Goal: Transaction & Acquisition: Purchase product/service

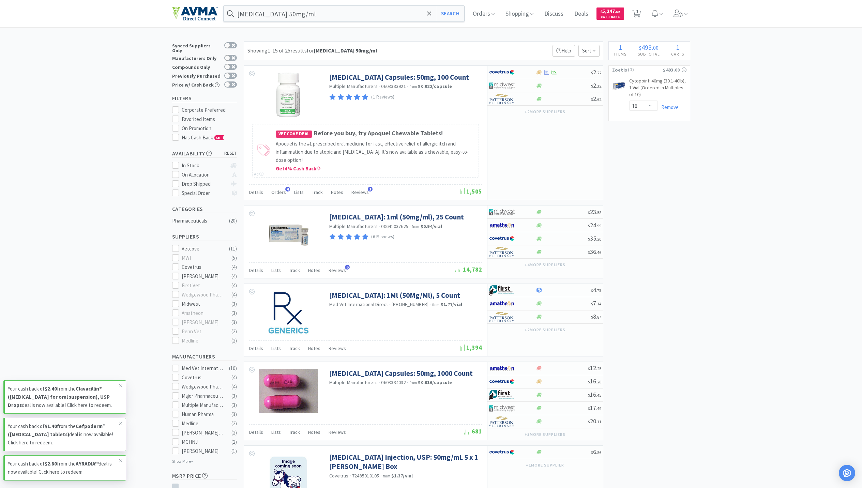
select select "10"
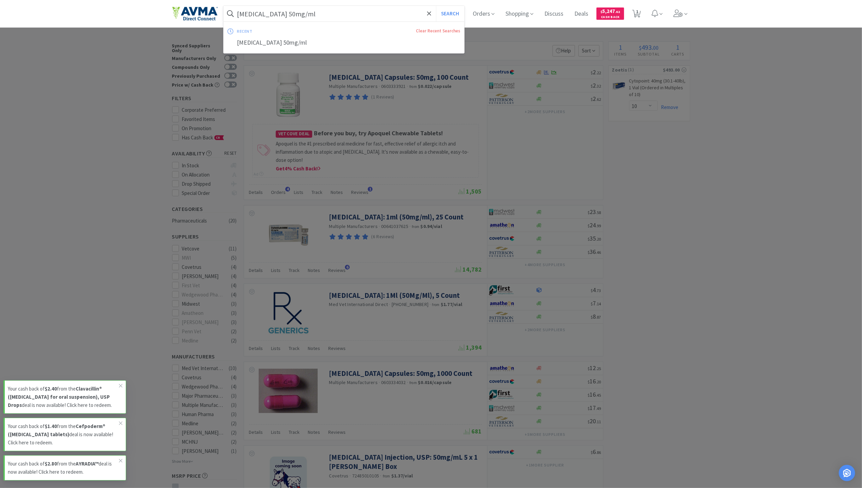
click at [345, 14] on input "[MEDICAL_DATA] 50mg/ml" at bounding box center [344, 14] width 241 height 16
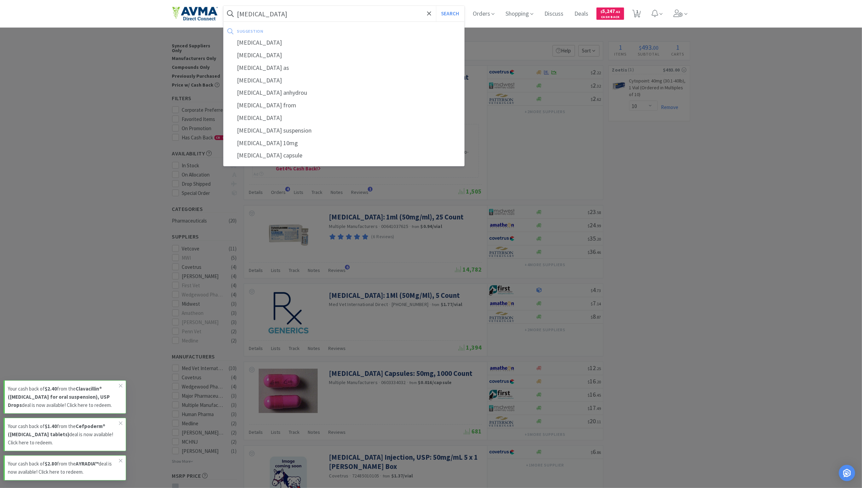
click at [436, 6] on button "Search" at bounding box center [450, 14] width 28 height 16
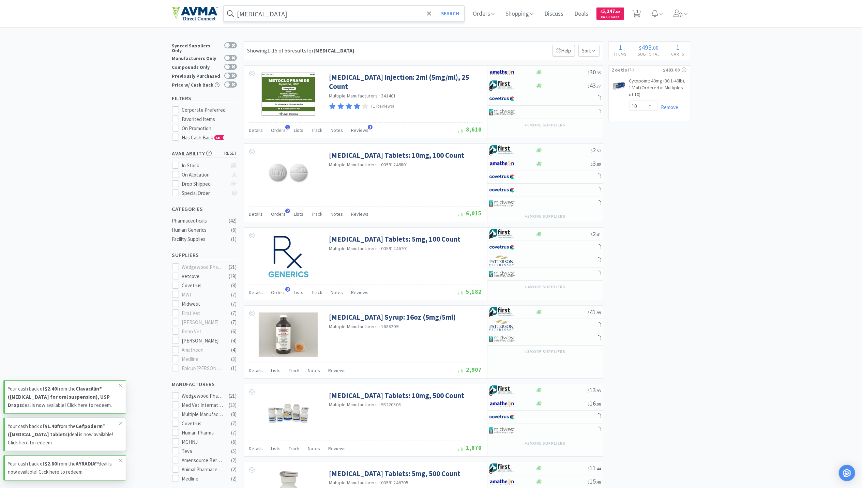
click at [318, 10] on input "[MEDICAL_DATA]" at bounding box center [344, 14] width 241 height 16
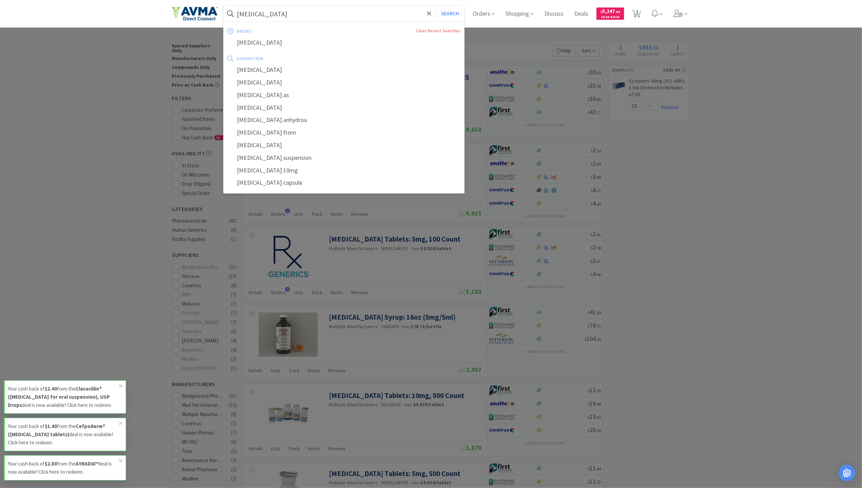
click at [652, 178] on div at bounding box center [431, 244] width 862 height 488
click at [303, 10] on input "[MEDICAL_DATA]" at bounding box center [344, 14] width 241 height 16
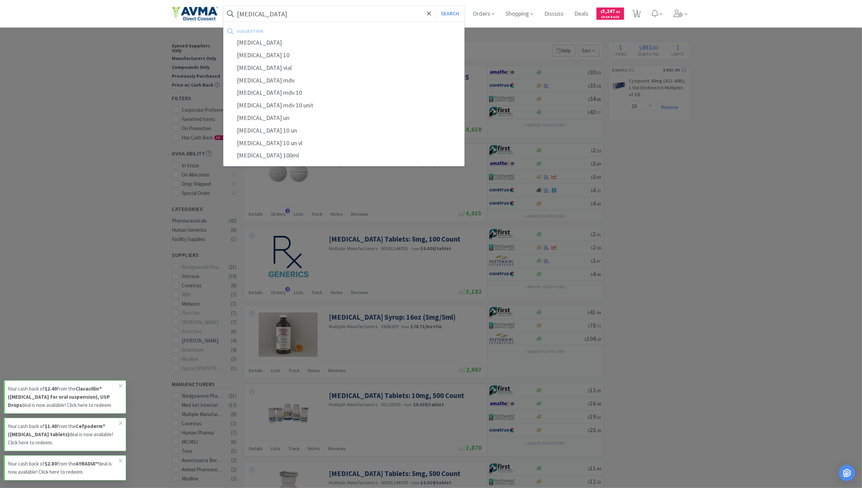
click at [436, 6] on button "Search" at bounding box center [450, 14] width 28 height 16
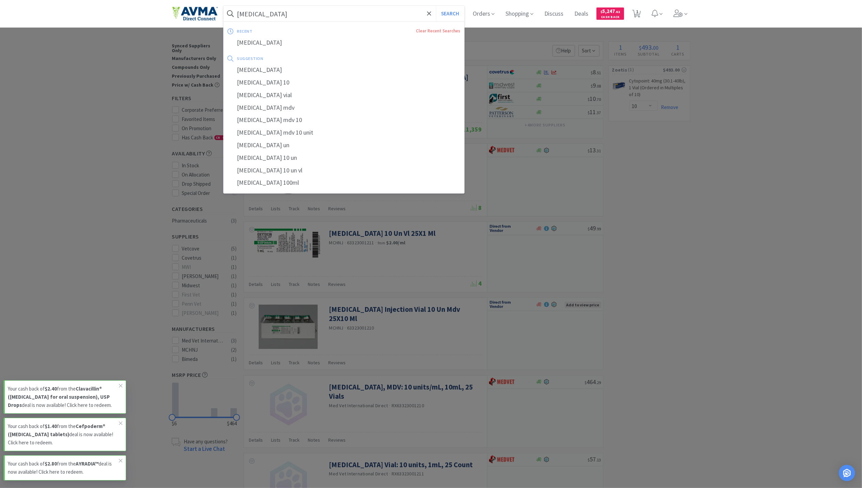
click at [300, 12] on input "[MEDICAL_DATA]" at bounding box center [344, 14] width 241 height 16
paste input "[MEDICAL_DATA] 10% 10 ml"
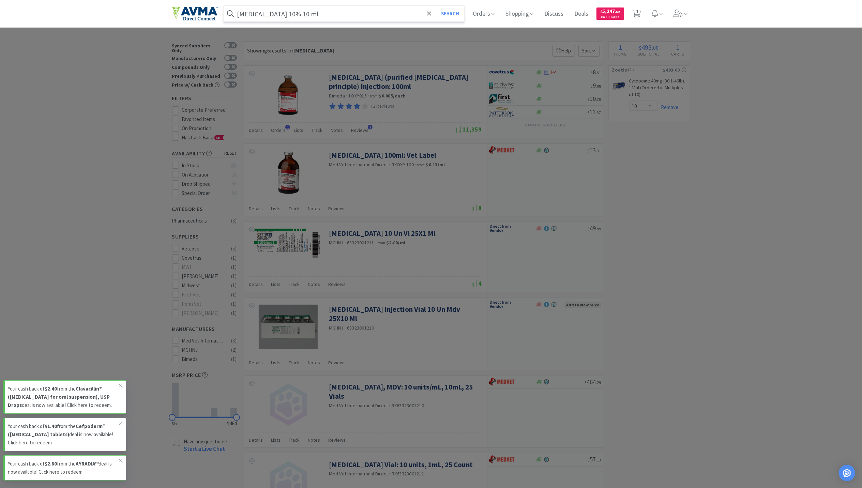
click at [436, 6] on button "Search" at bounding box center [450, 14] width 28 height 16
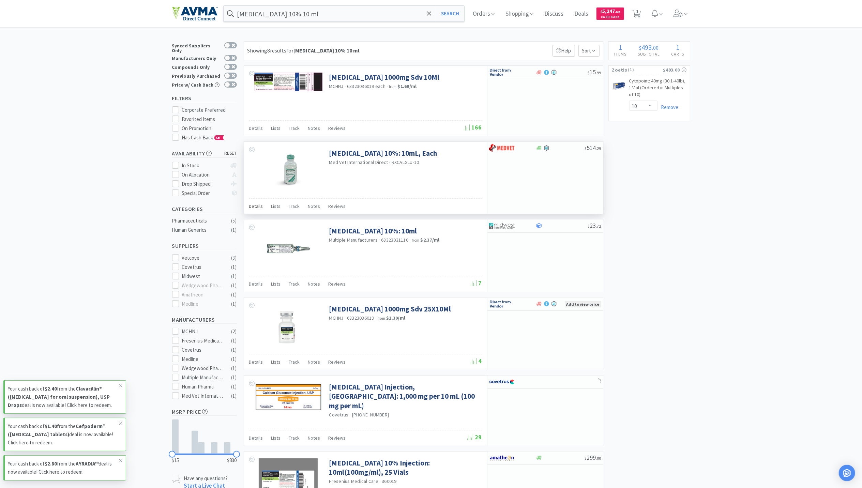
click at [255, 209] on span "Details" at bounding box center [256, 206] width 14 height 6
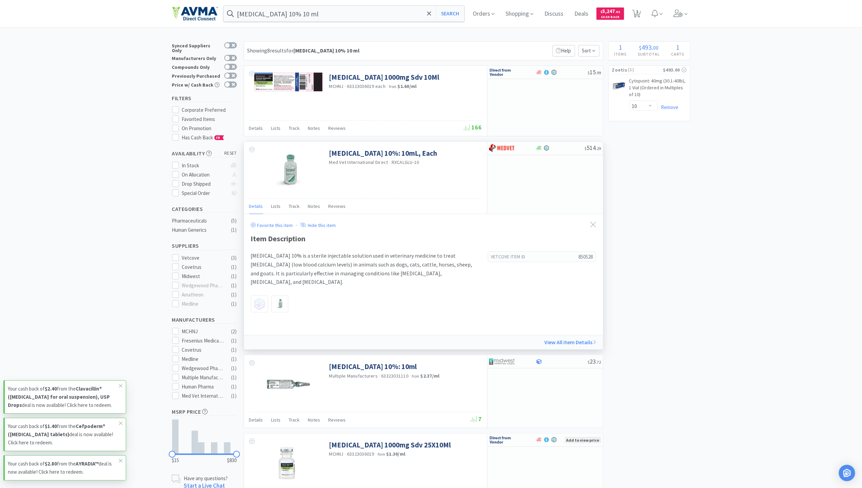
click at [298, 172] on img at bounding box center [288, 171] width 44 height 44
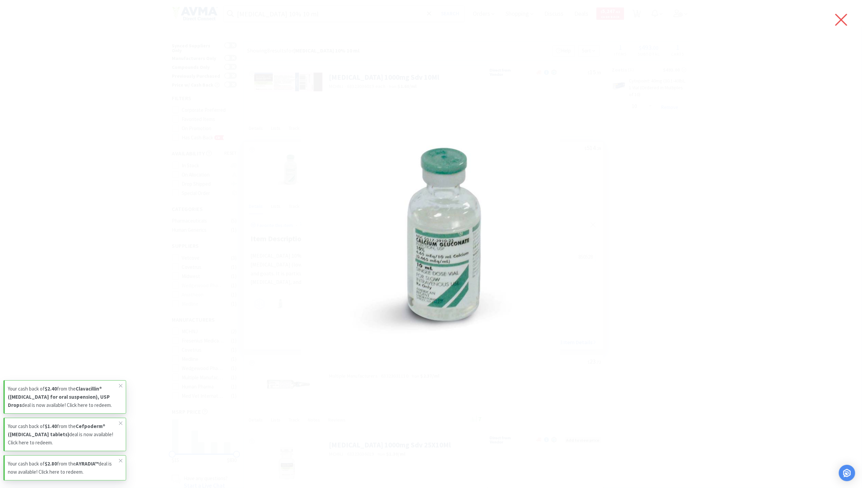
click at [840, 25] on icon at bounding box center [841, 19] width 14 height 19
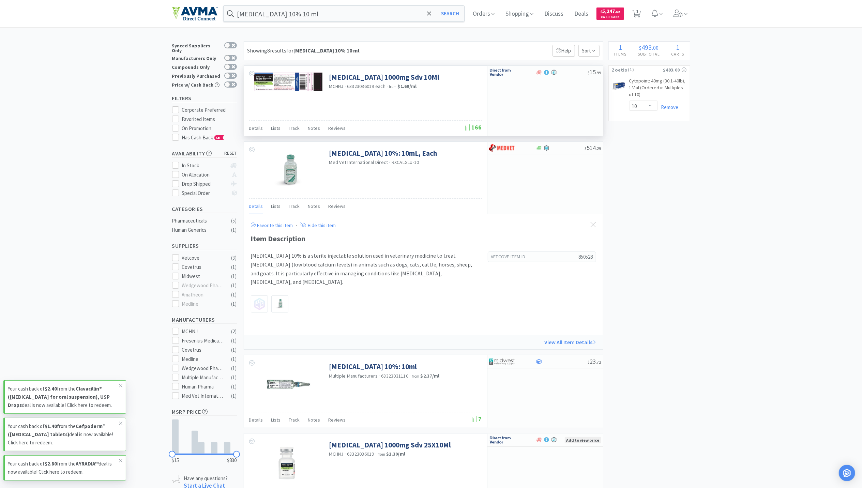
click at [282, 77] on img at bounding box center [288, 82] width 68 height 19
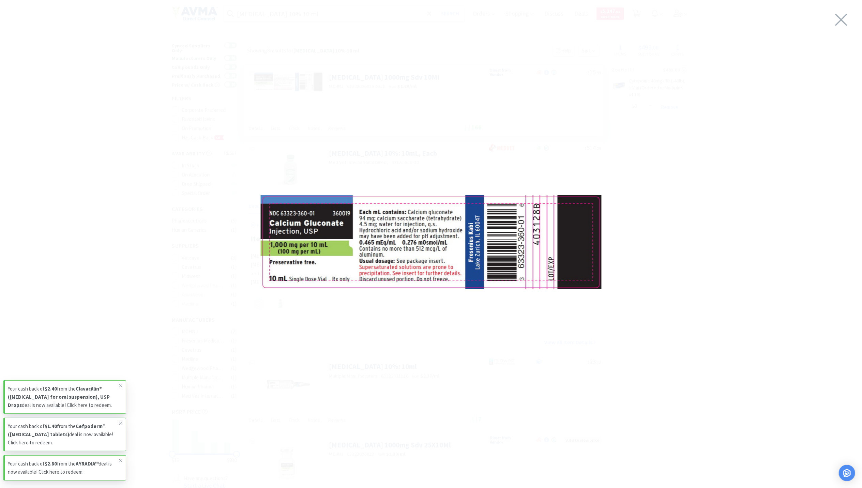
drag, startPoint x: 576, startPoint y: 108, endPoint x: 577, endPoint y: 81, distance: 27.6
click at [578, 90] on div at bounding box center [431, 242] width 862 height 471
click at [842, 15] on icon at bounding box center [841, 19] width 14 height 19
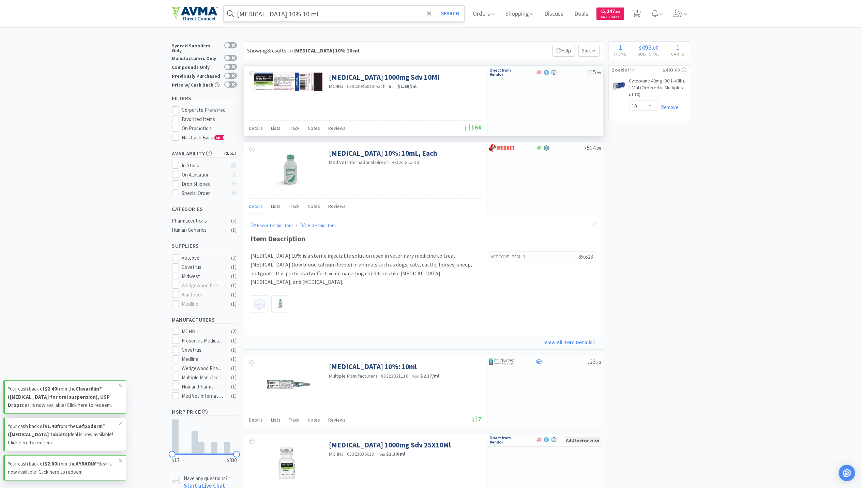
click at [329, 15] on input "[MEDICAL_DATA] 10% 10 ml" at bounding box center [344, 14] width 241 height 16
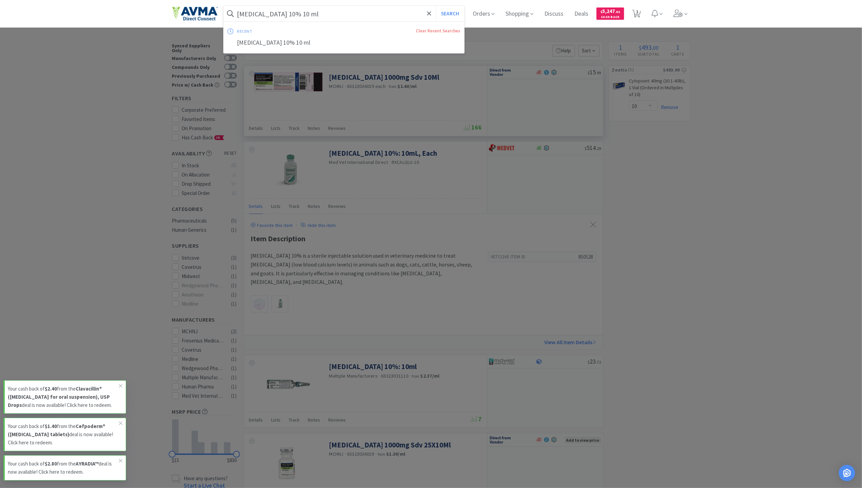
click at [317, 13] on input "[MEDICAL_DATA] 10% 10 ml" at bounding box center [344, 14] width 241 height 16
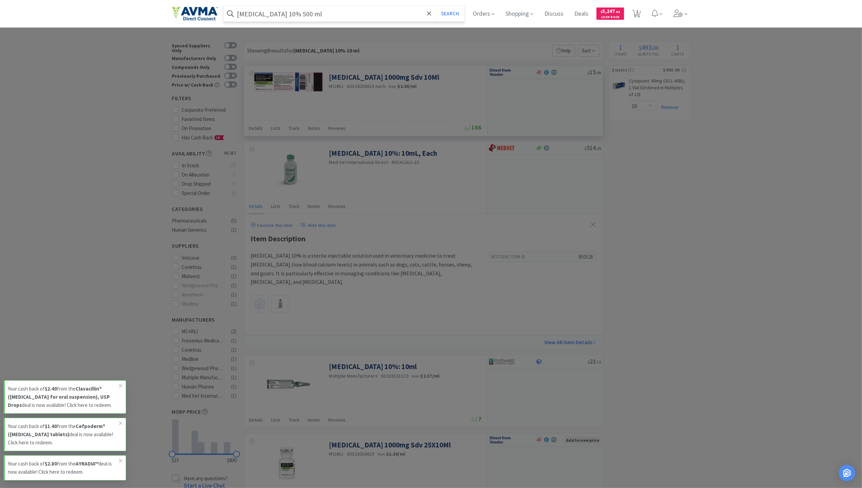
click at [436, 6] on button "Search" at bounding box center [450, 14] width 28 height 16
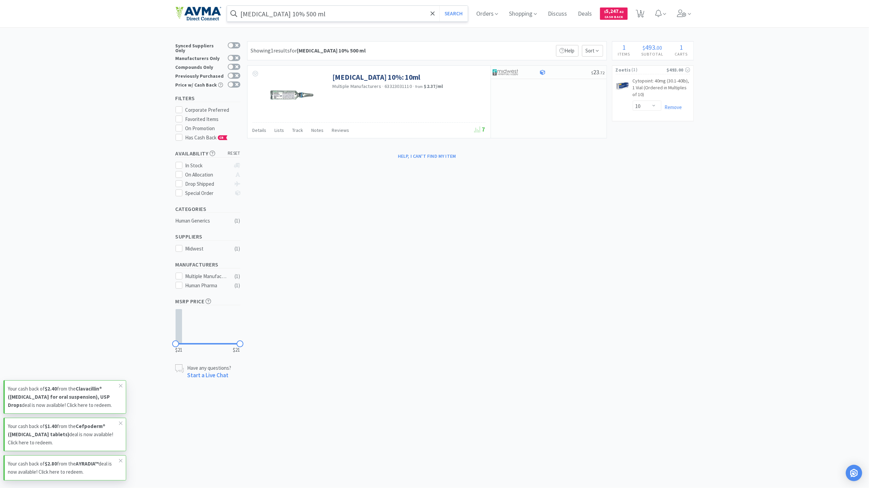
click at [373, 20] on input "[MEDICAL_DATA] 10% 500 ml" at bounding box center [347, 14] width 241 height 16
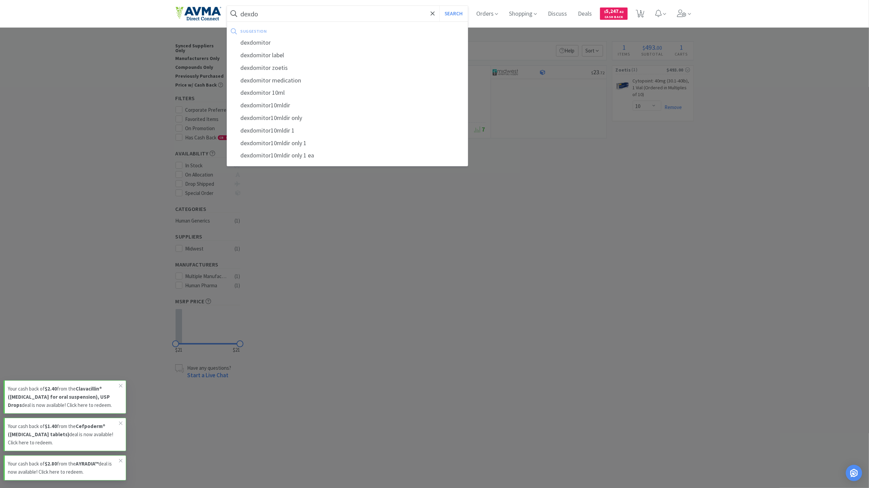
click at [282, 35] on div "suggestion" at bounding box center [303, 31] width 125 height 11
click at [278, 42] on div "dexdomitor" at bounding box center [347, 42] width 241 height 13
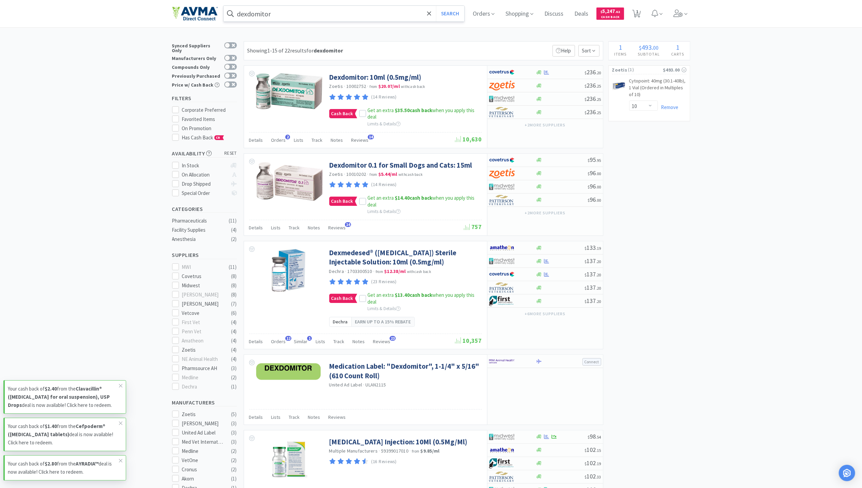
click at [318, 16] on input "dexdomitor" at bounding box center [344, 14] width 241 height 16
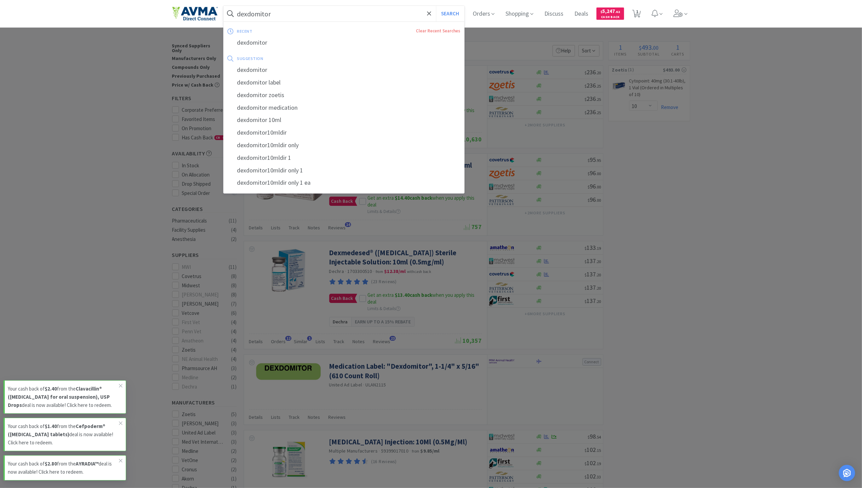
paste input "[MEDICAL_DATA] Injection"
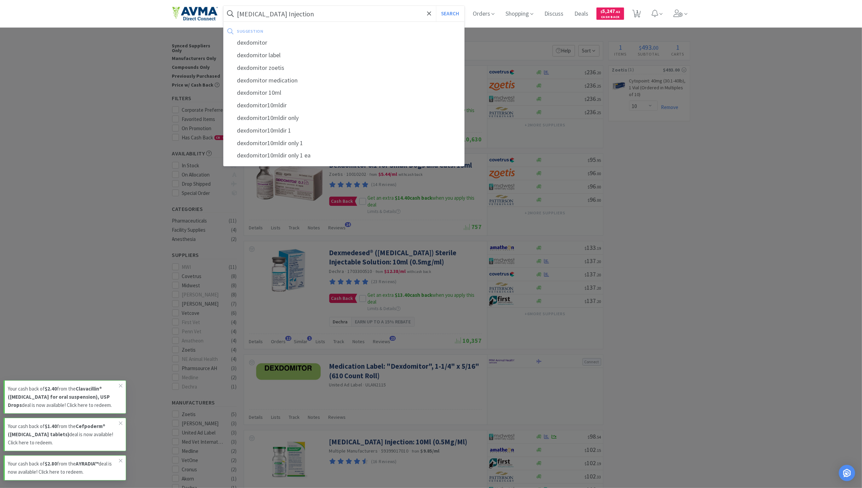
click at [436, 6] on button "Search" at bounding box center [450, 14] width 28 height 16
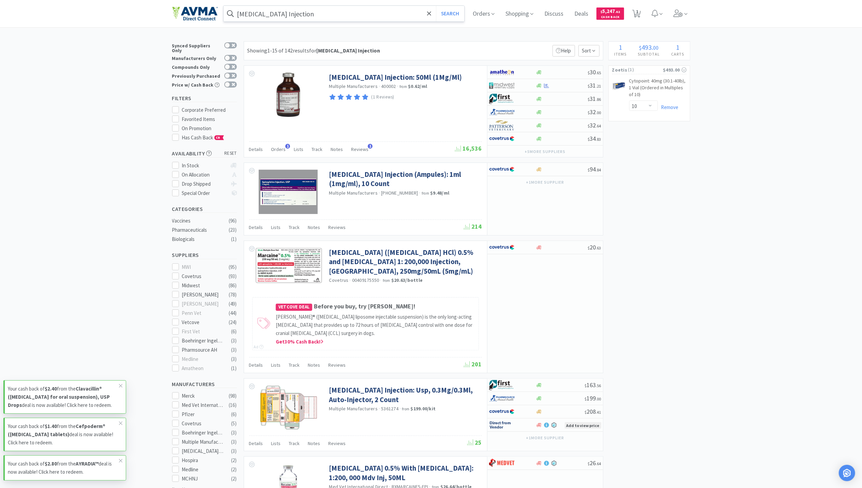
click at [312, 12] on input "[MEDICAL_DATA] Injection" at bounding box center [344, 14] width 241 height 16
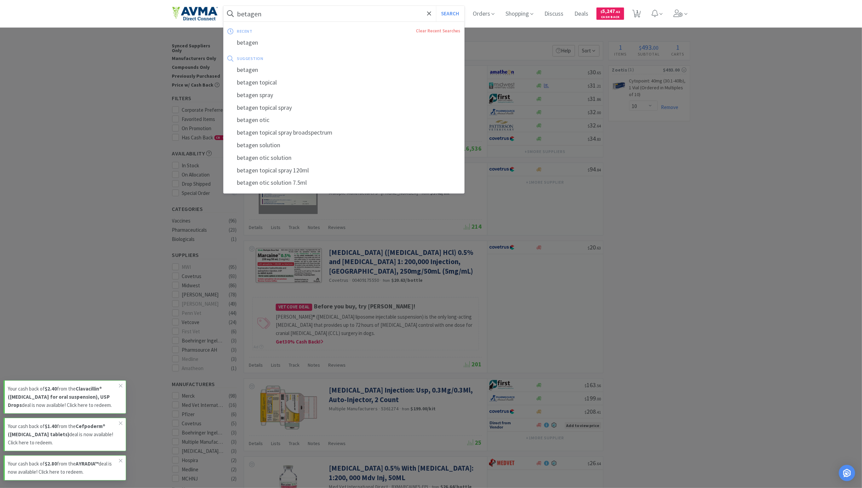
type input "betagen"
click at [436, 6] on button "Search" at bounding box center [450, 14] width 28 height 16
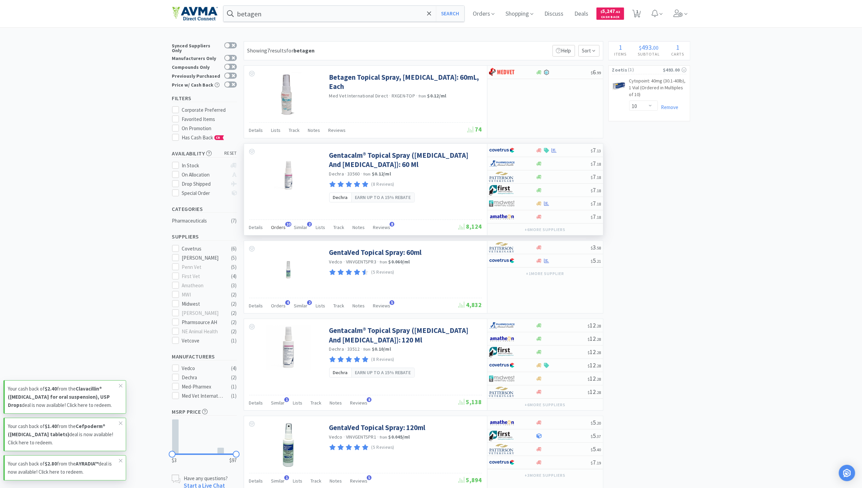
click at [276, 232] on div "Orders 10" at bounding box center [278, 228] width 15 height 13
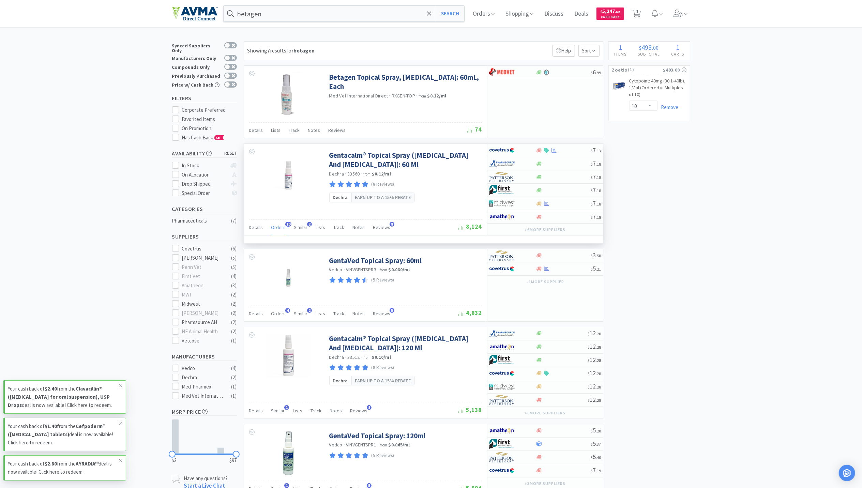
scroll to position [183, 359]
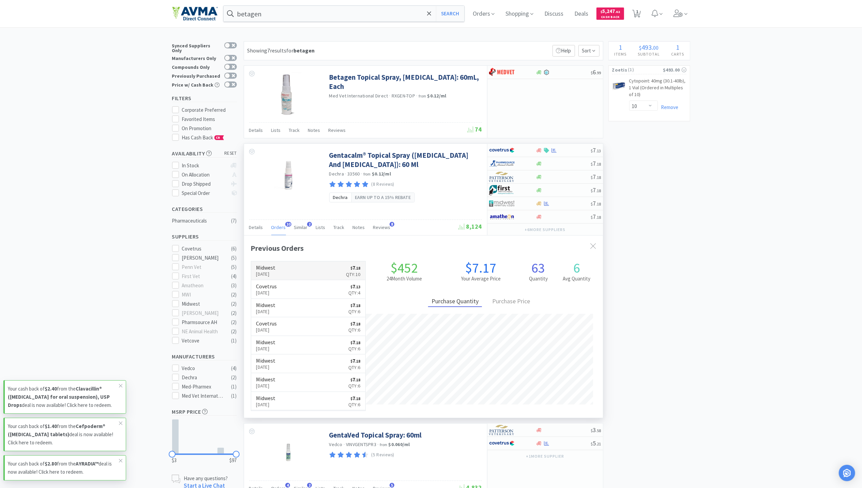
click at [273, 273] on p "[DATE]" at bounding box center [265, 274] width 19 height 8
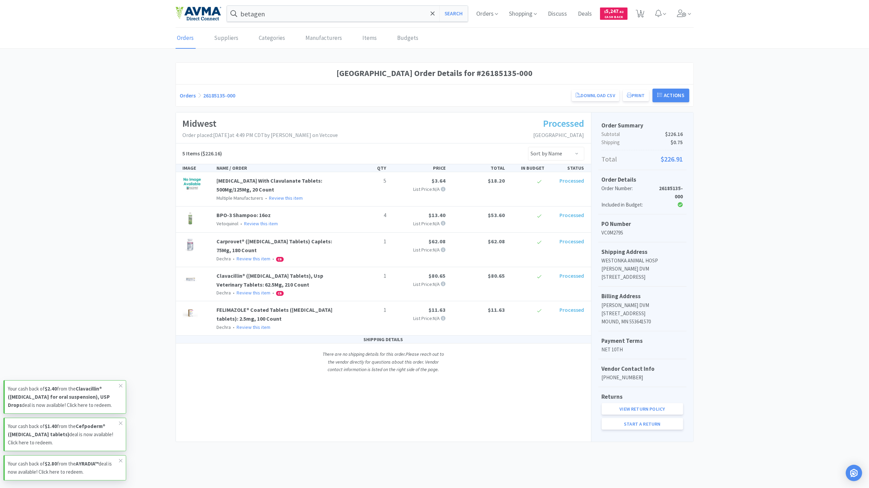
select select "10"
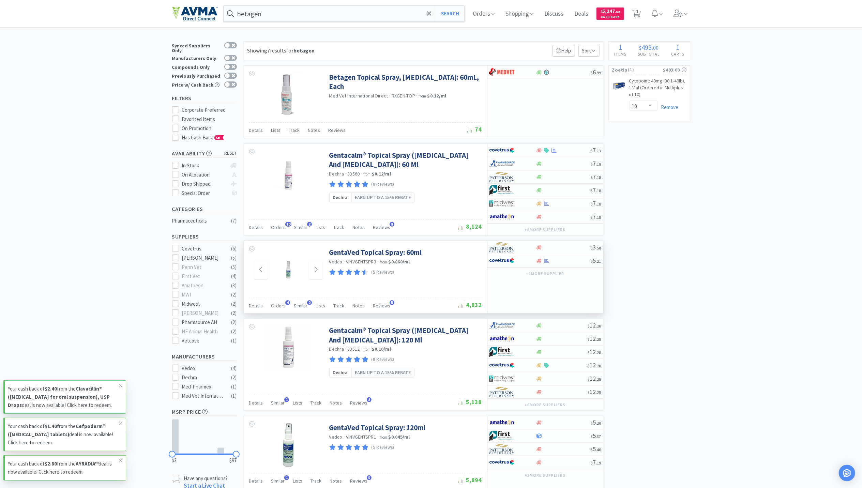
click at [304, 276] on img at bounding box center [288, 270] width 44 height 44
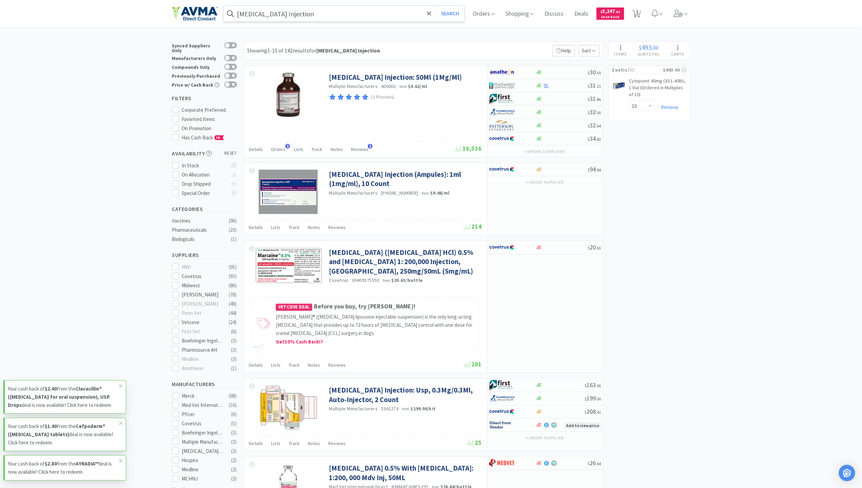
click at [367, 17] on input "[MEDICAL_DATA] Injection" at bounding box center [344, 14] width 241 height 16
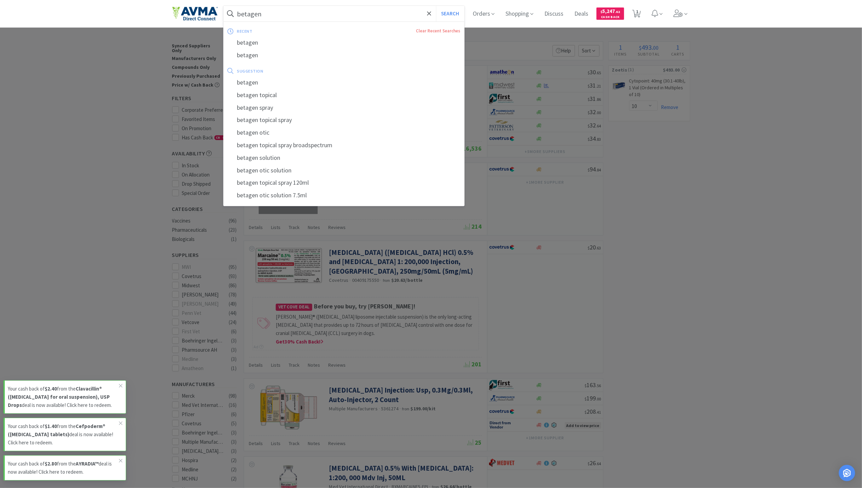
type input "betagen"
click at [436, 6] on button "Search" at bounding box center [450, 14] width 28 height 16
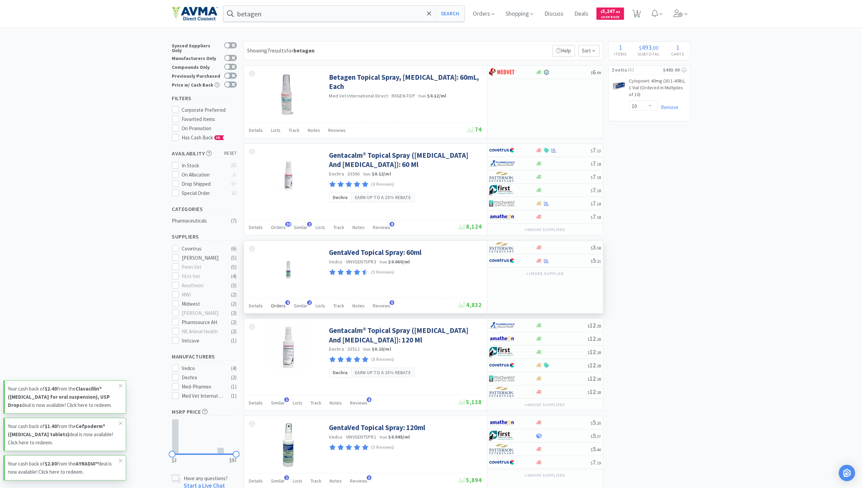
click at [279, 306] on span "Orders" at bounding box center [278, 306] width 15 height 6
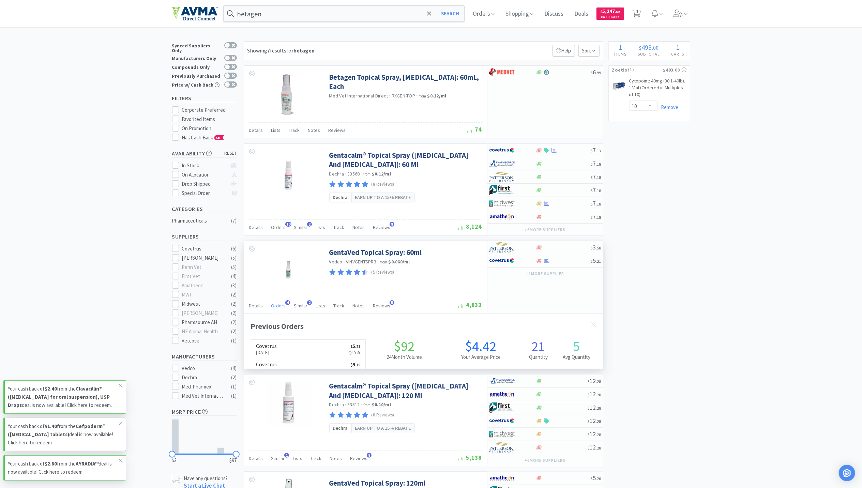
scroll to position [176, 359]
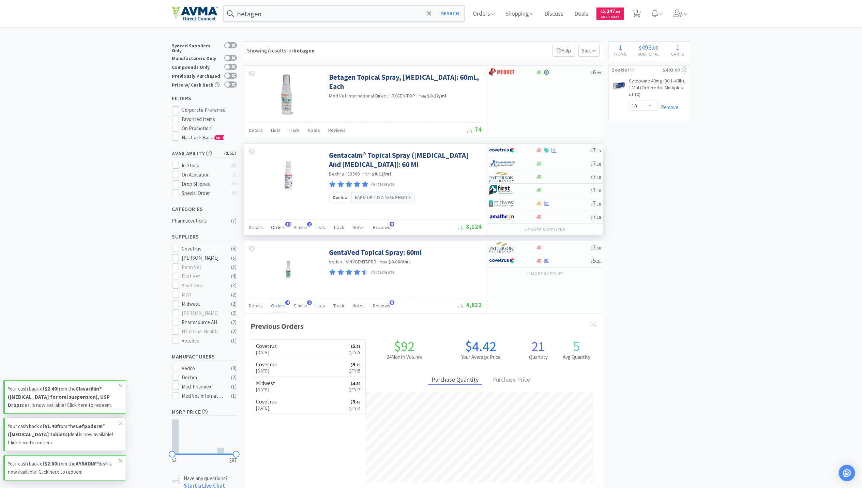
click at [277, 230] on span "Orders" at bounding box center [278, 227] width 15 height 6
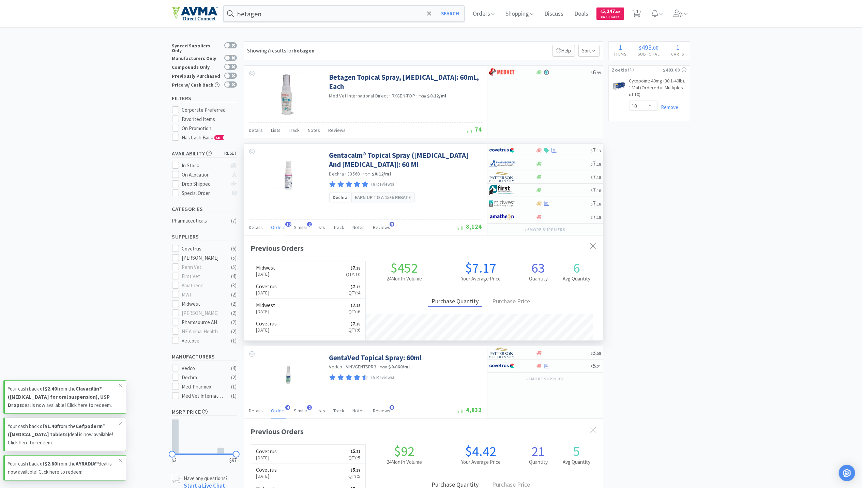
scroll to position [183, 359]
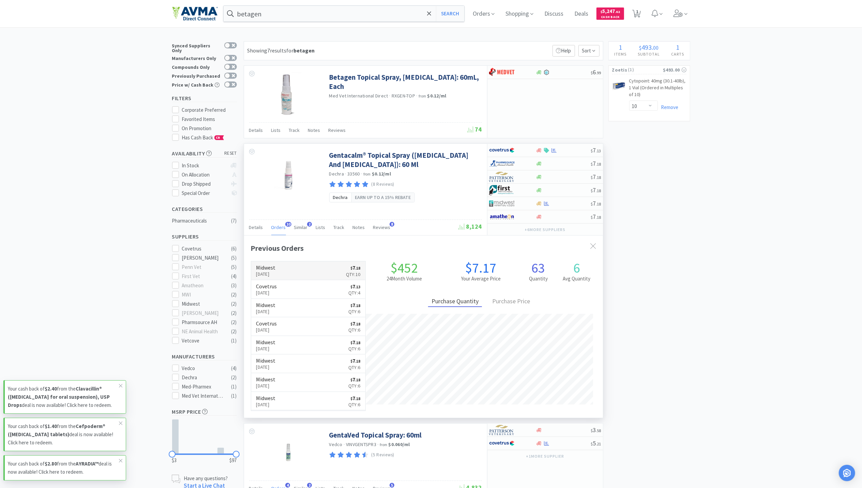
click at [291, 274] on link "Midwest [DATE] $ 7 . 18 Qty: 10" at bounding box center [308, 271] width 115 height 19
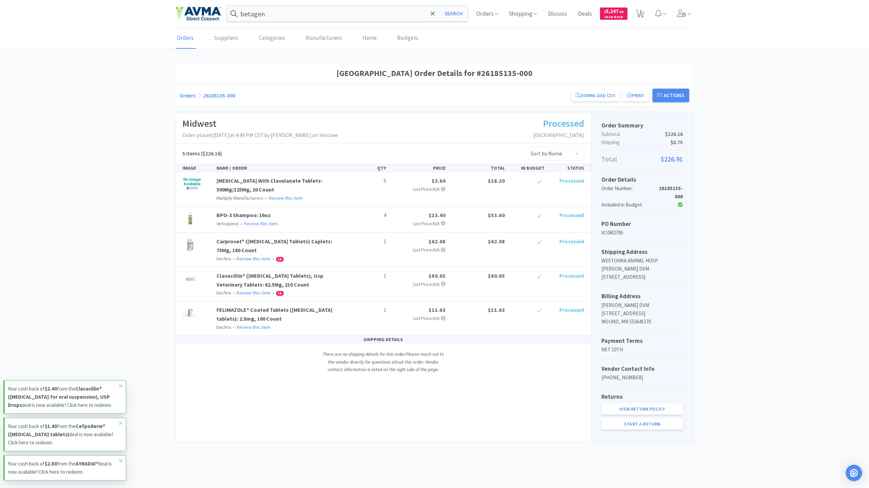
select select "10"
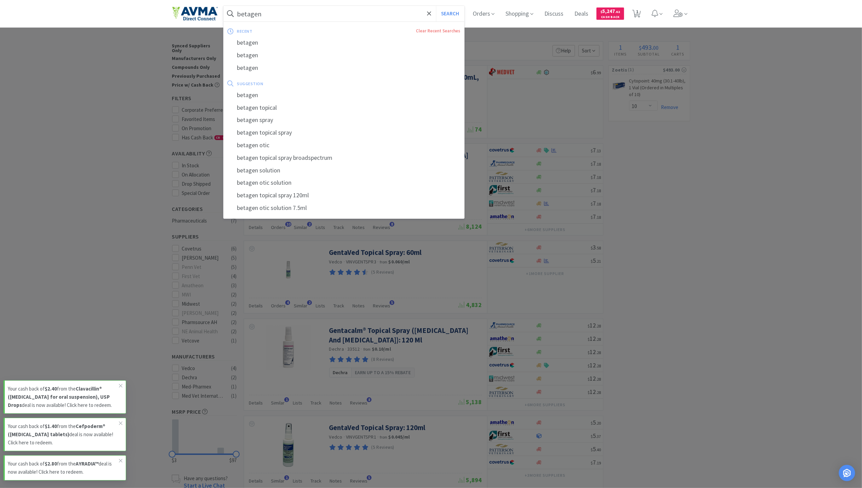
click at [297, 18] on input "betagen" at bounding box center [344, 14] width 241 height 16
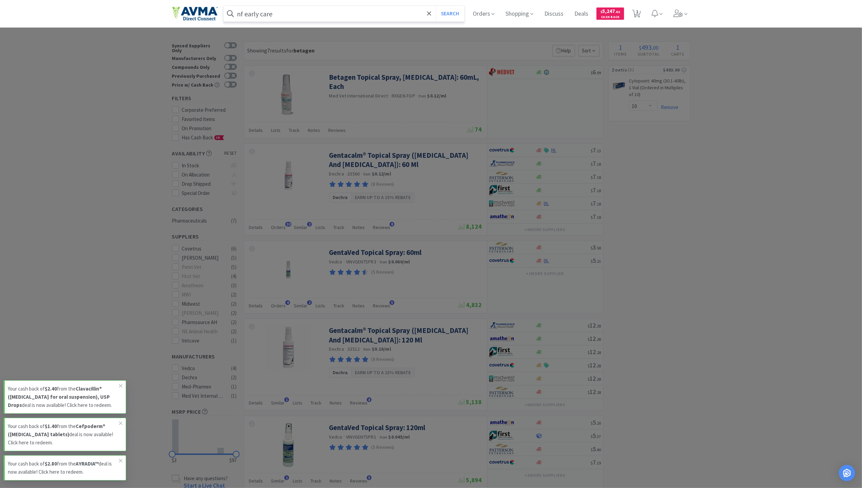
type input "nf early care"
click at [436, 6] on button "Search" at bounding box center [450, 14] width 28 height 16
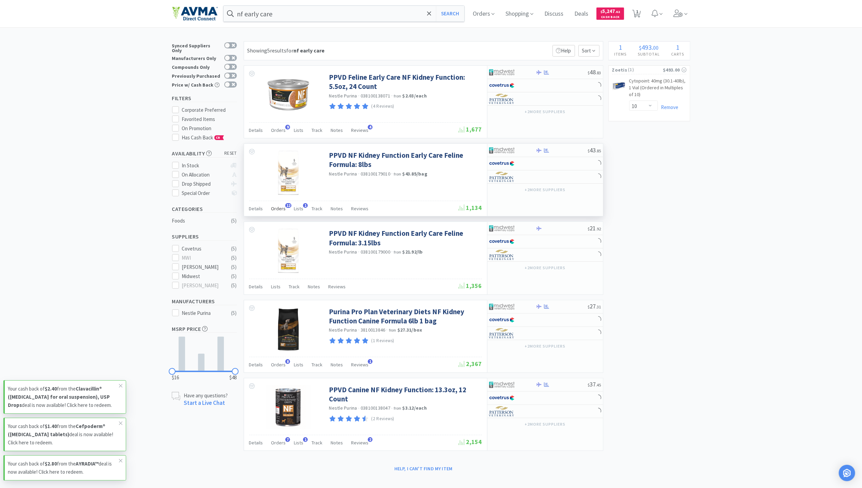
click at [282, 209] on span "Orders" at bounding box center [278, 209] width 15 height 6
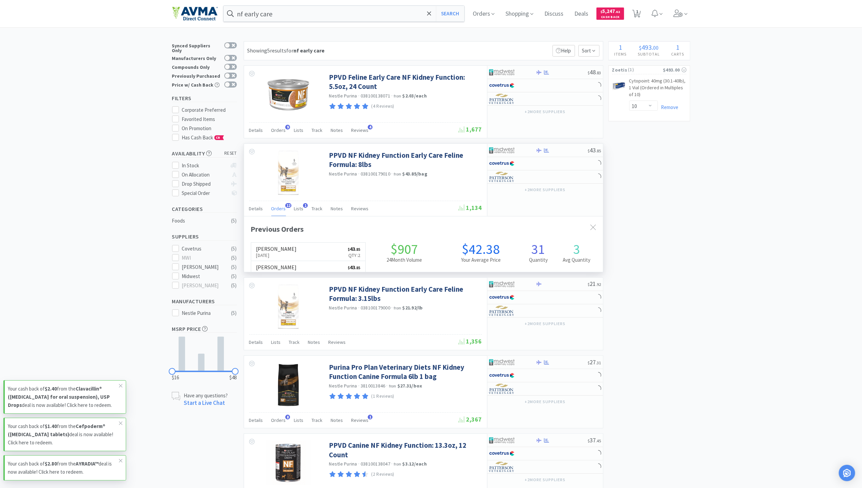
scroll to position [183, 359]
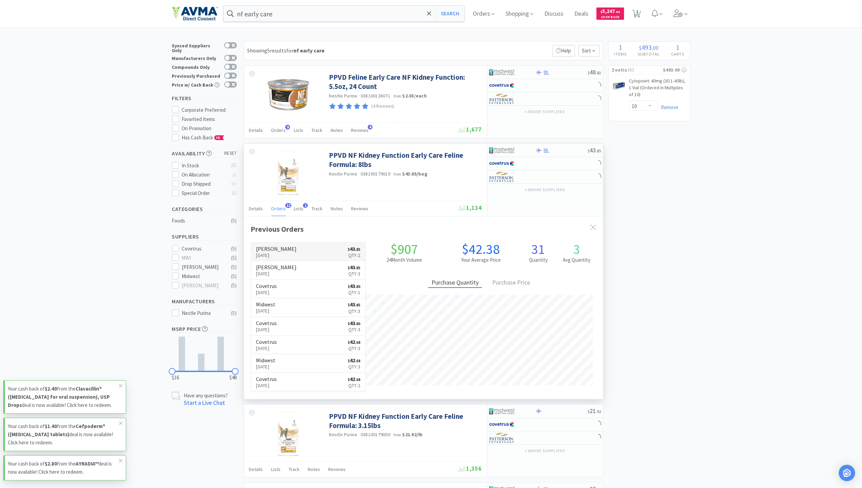
click at [272, 255] on p "[DATE]" at bounding box center [276, 256] width 41 height 8
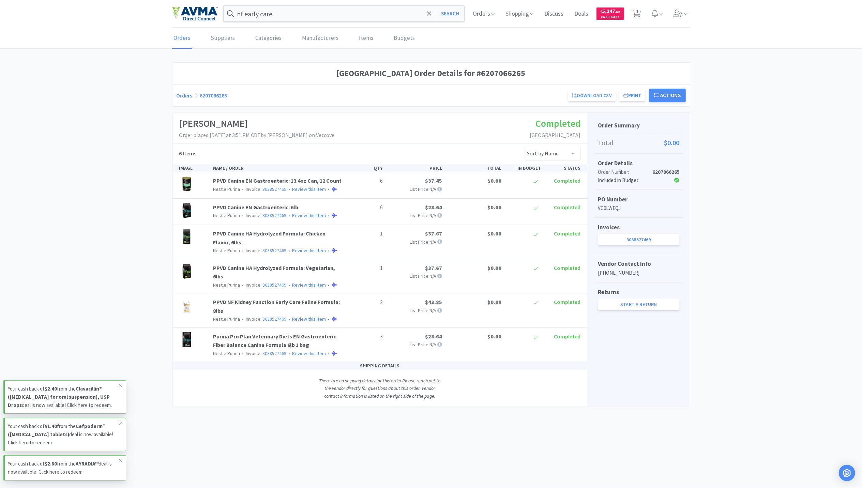
select select "10"
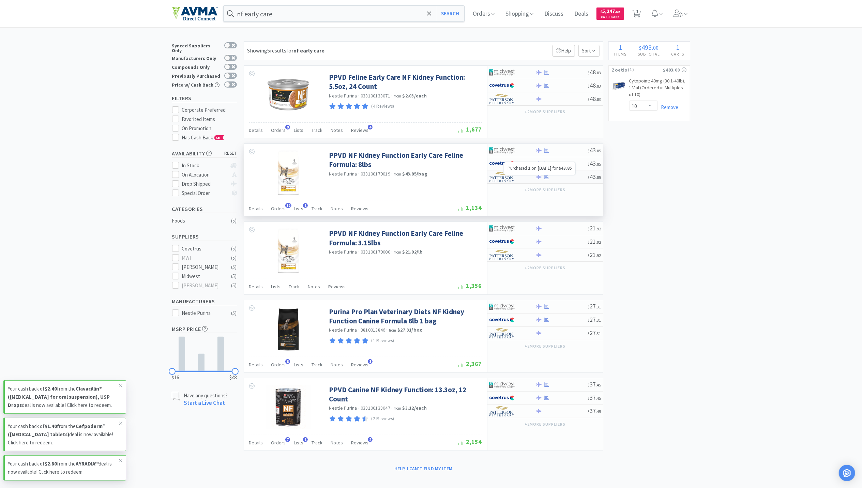
click at [547, 178] on icon at bounding box center [546, 177] width 5 height 5
select select "1"
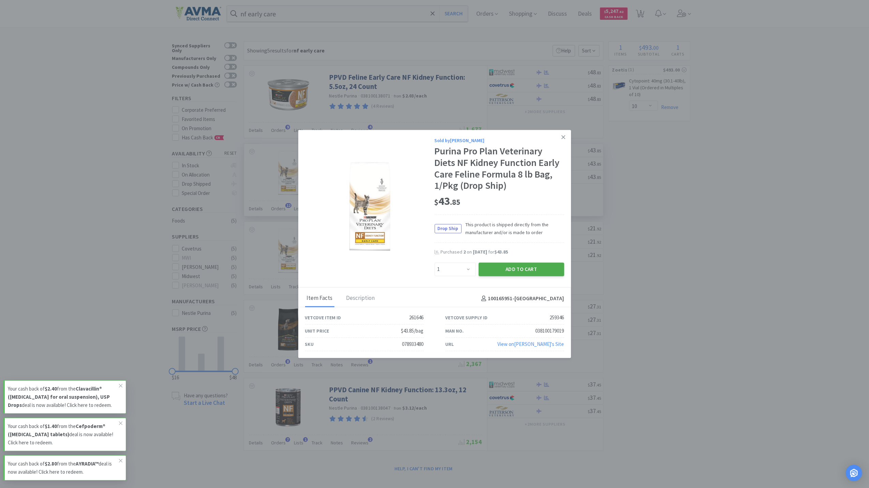
click at [539, 269] on button "Add to Cart" at bounding box center [522, 270] width 86 height 14
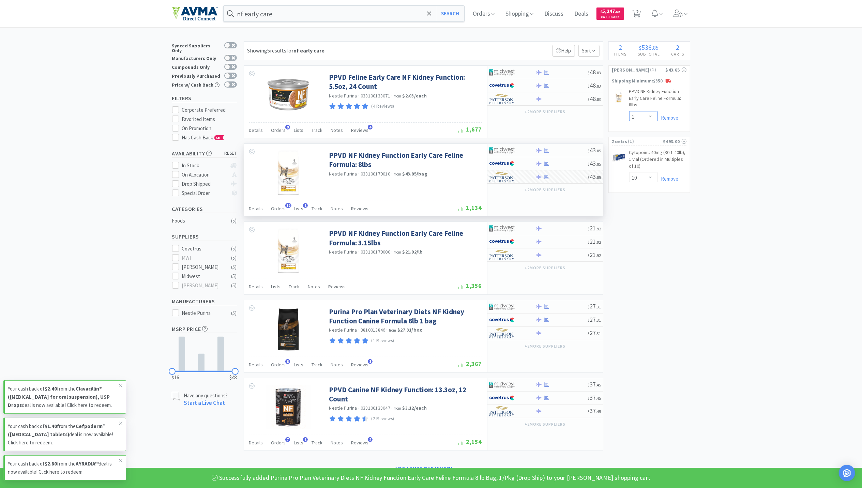
click at [655, 117] on select "Enter Quantity 1 2 3 4 5 6 7 8 9 10 11 12 13 14 15 16 17 18 19 20 Enter Quantity" at bounding box center [644, 116] width 29 height 10
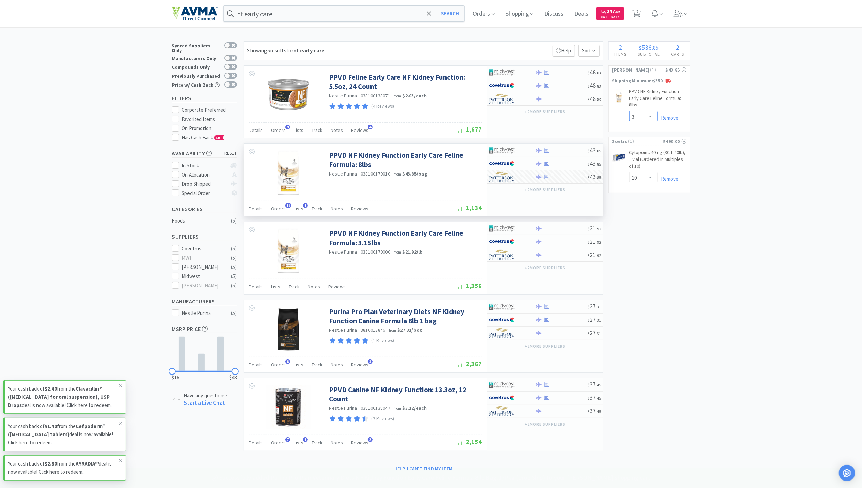
click at [630, 112] on select "Enter Quantity 1 2 3 4 5 6 7 8 9 10 11 12 13 14 15 16 17 18 19 20 Enter Quantity" at bounding box center [644, 116] width 29 height 10
select select "3"
click at [764, 287] on div "× Filter Results Synced Suppliers Only Manufacturers Only Compounds Only Previo…" at bounding box center [431, 257] width 862 height 433
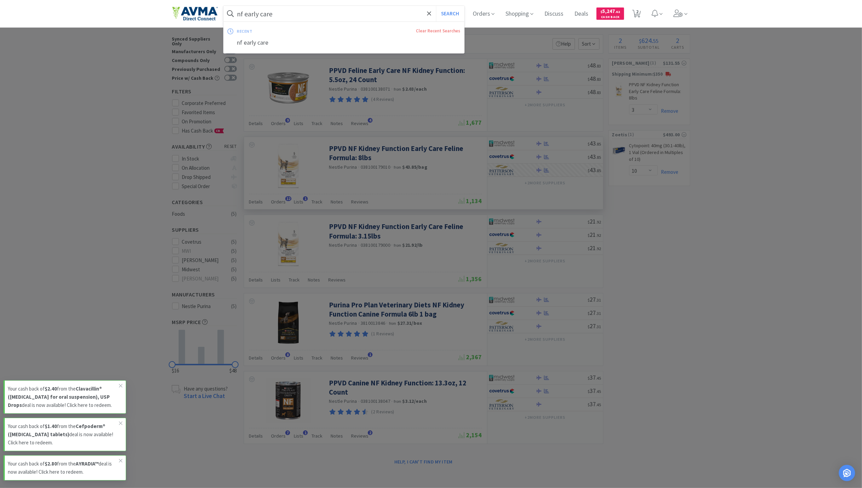
click at [301, 6] on input "nf early care" at bounding box center [344, 14] width 241 height 16
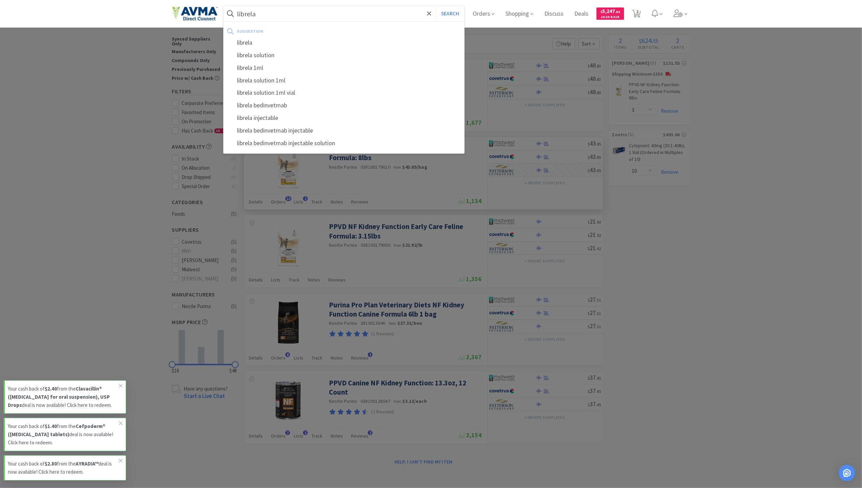
click at [436, 6] on button "Search" at bounding box center [450, 14] width 28 height 16
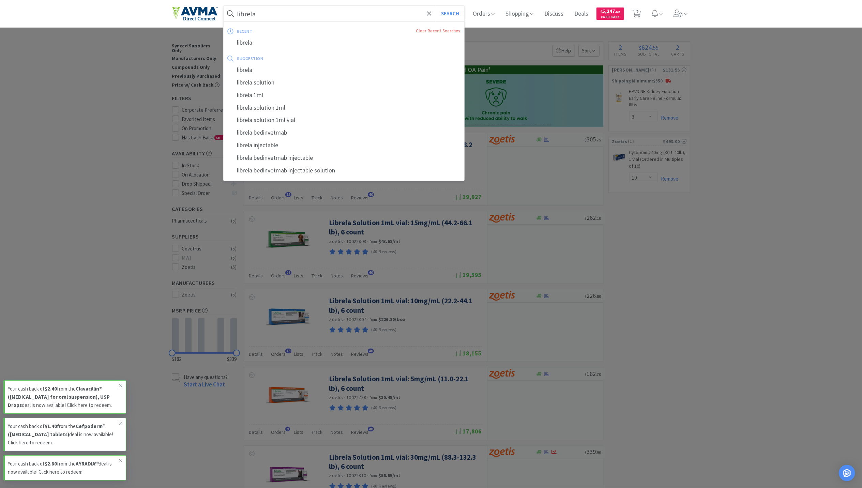
click at [287, 18] on input "librela" at bounding box center [344, 14] width 241 height 16
type input "zoetis"
click at [436, 6] on button "Search" at bounding box center [450, 14] width 28 height 16
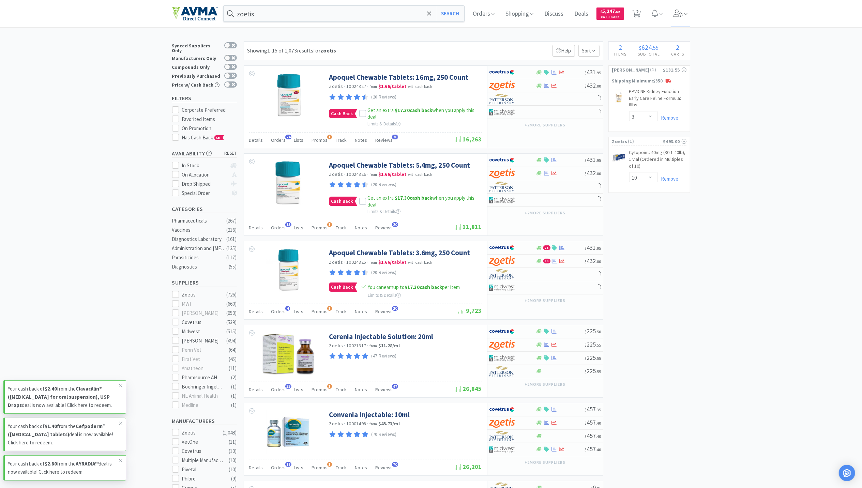
click at [680, 14] on icon at bounding box center [678, 14] width 9 height 8
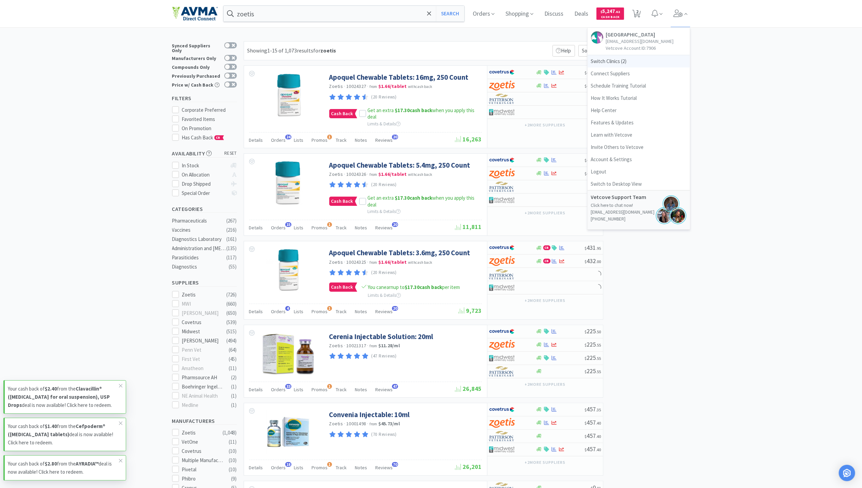
click at [606, 63] on span "Switch Clinics ( 2 )" at bounding box center [639, 61] width 102 height 12
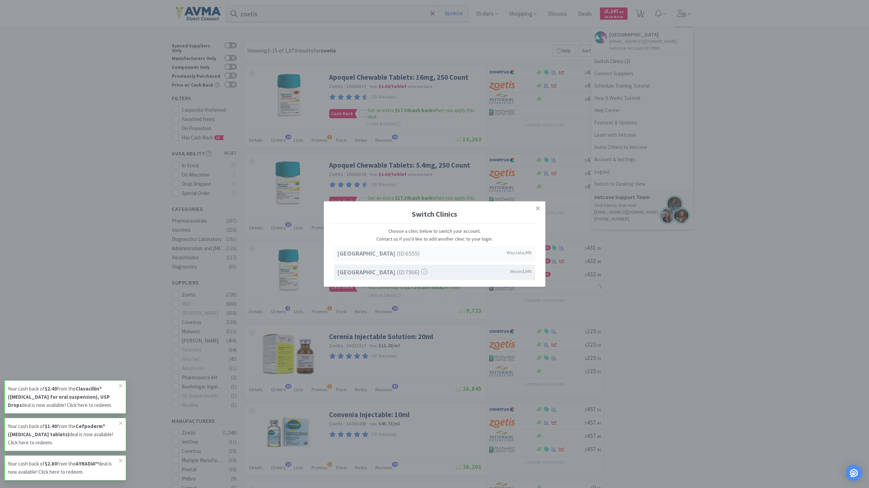
click at [360, 248] on div "[GEOGRAPHIC_DATA] (ID: [GEOGRAPHIC_DATA]" at bounding box center [434, 253] width 201 height 15
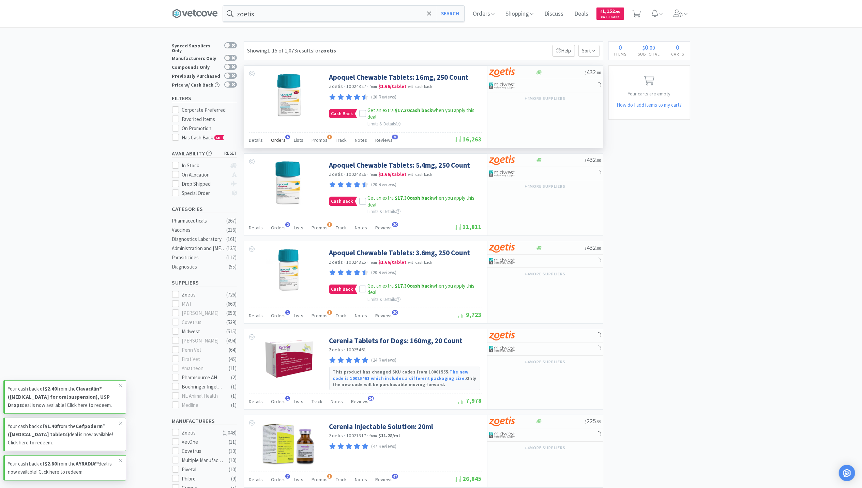
click at [277, 142] on span "Orders" at bounding box center [278, 140] width 15 height 6
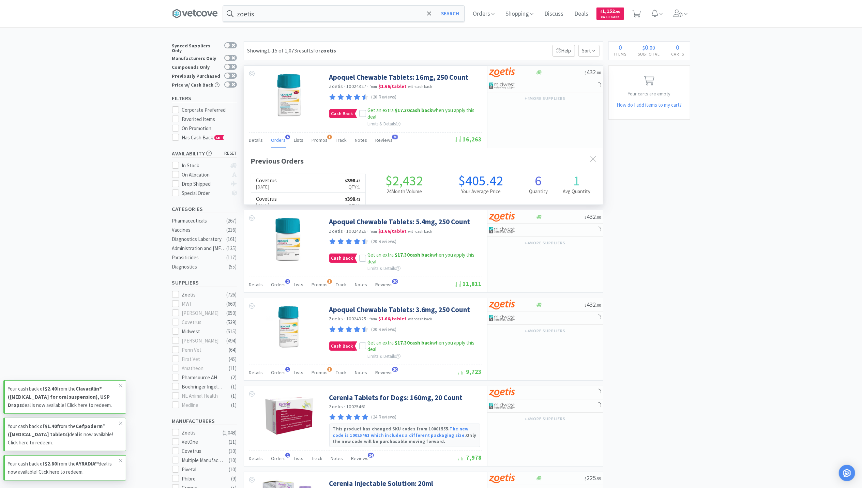
scroll to position [176, 359]
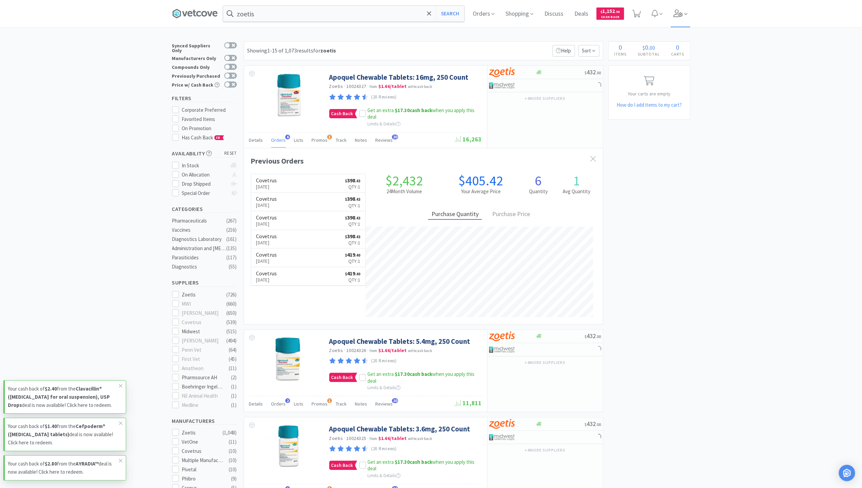
click at [682, 22] on span at bounding box center [680, 13] width 19 height 27
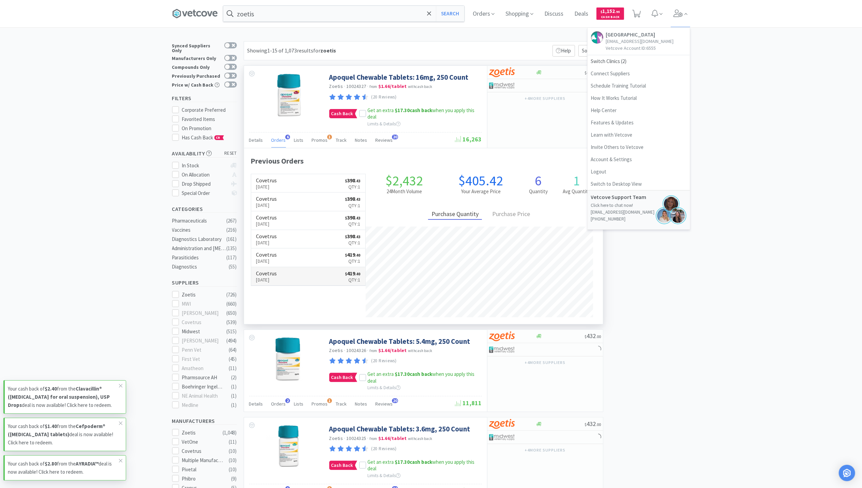
click at [265, 282] on p "Jun 11th, 2024" at bounding box center [266, 280] width 21 height 8
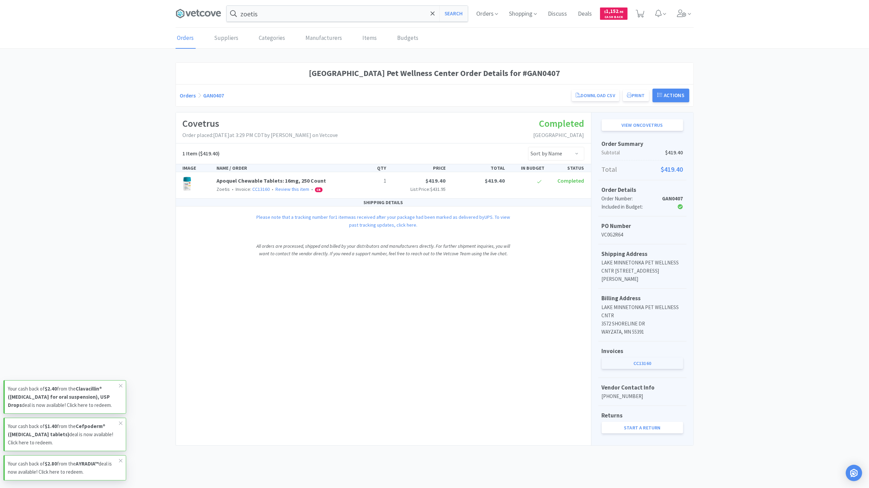
click at [626, 359] on link "CC13160" at bounding box center [643, 364] width 82 height 12
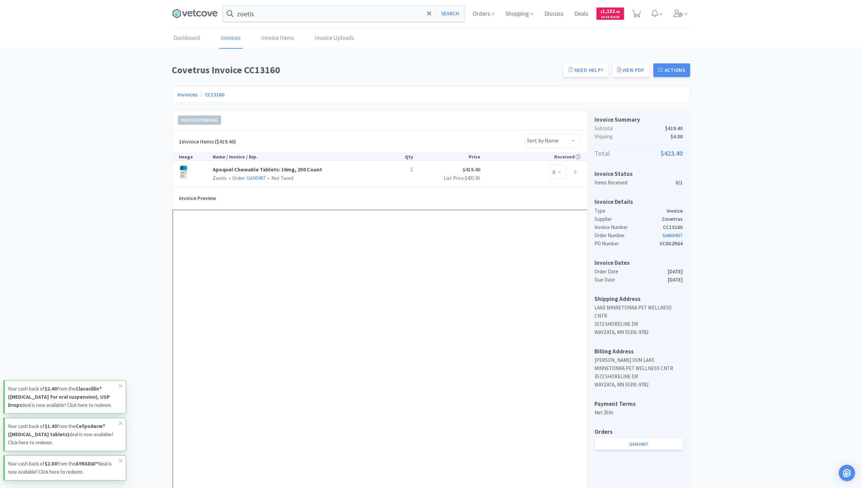
scroll to position [156, 0]
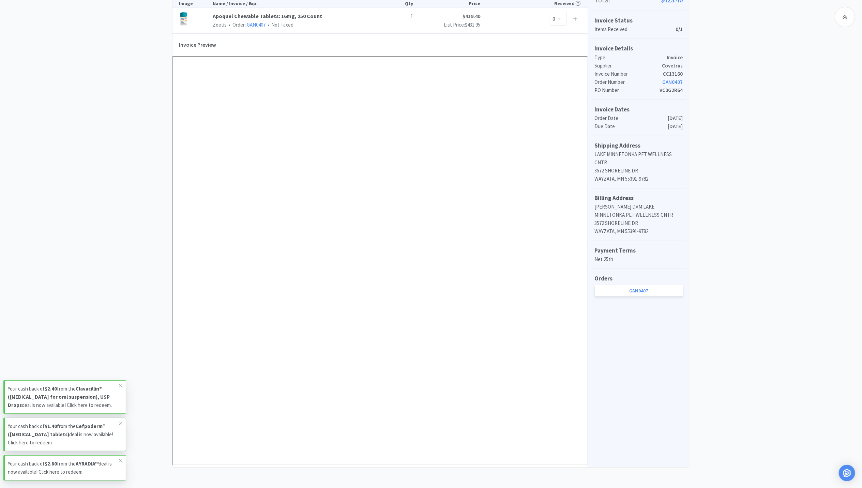
click at [801, 158] on div "Dashboard Invoices Invoice Items Invoice Uploads Covetrus Invoice CC13160 Need …" at bounding box center [431, 171] width 862 height 593
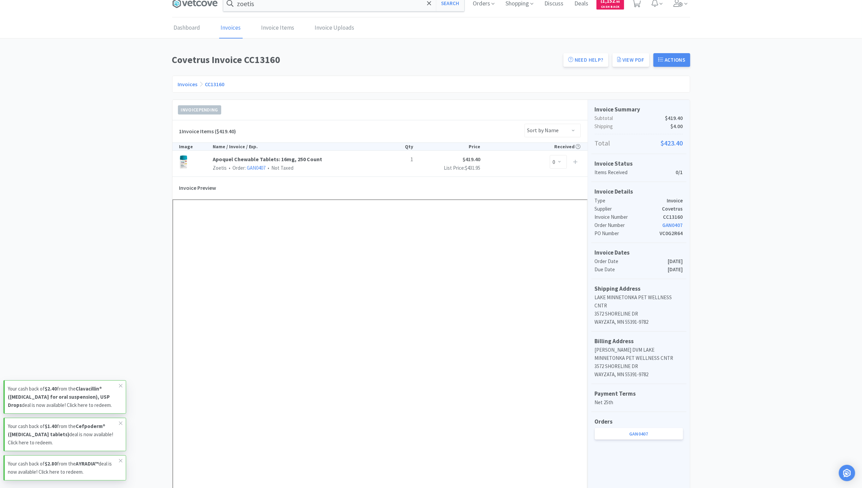
scroll to position [0, 0]
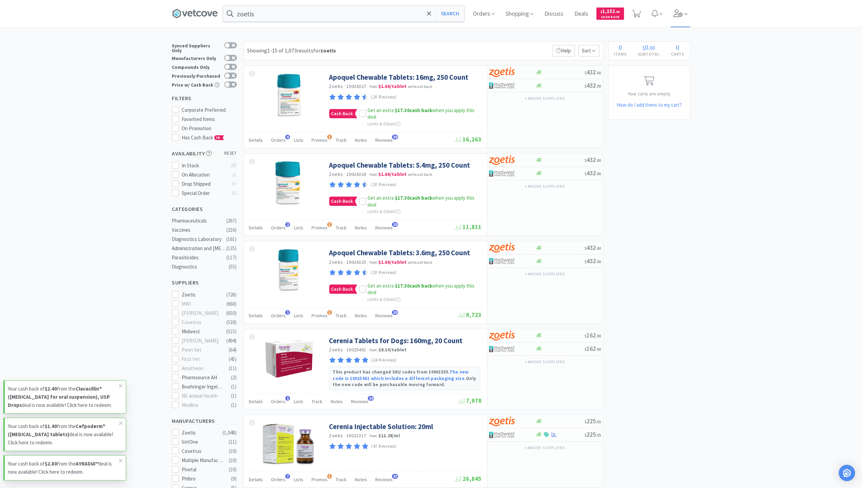
click at [681, 18] on span at bounding box center [680, 13] width 19 height 27
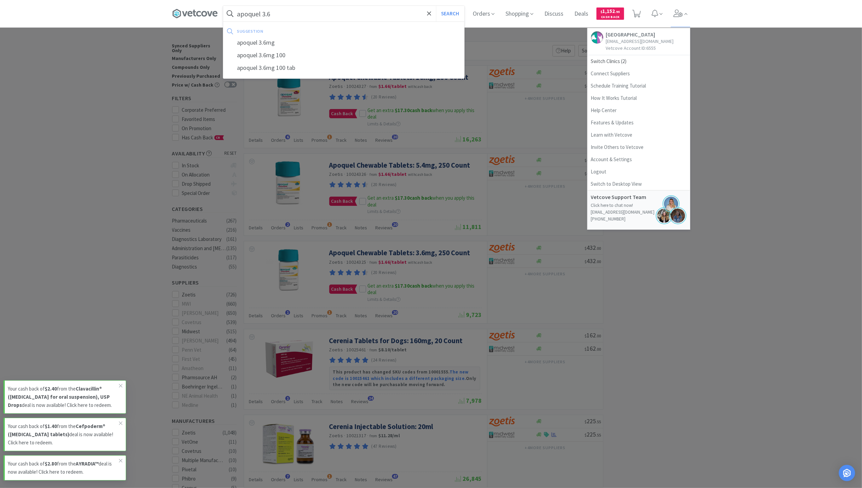
type input "apoquel 3.6"
click at [436, 6] on button "Search" at bounding box center [450, 14] width 28 height 16
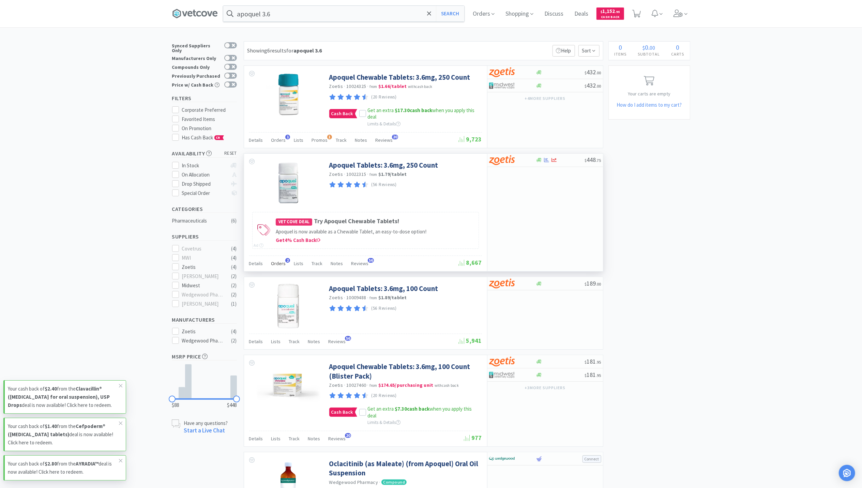
click at [273, 266] on span "Orders" at bounding box center [278, 264] width 15 height 6
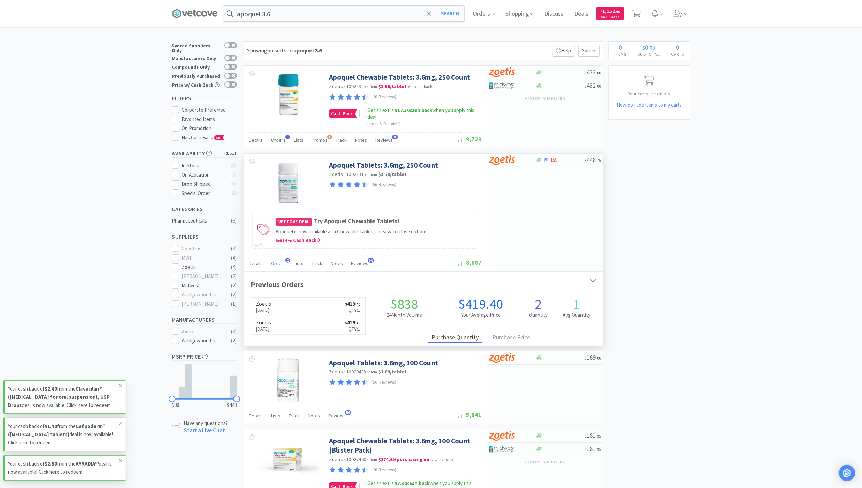
scroll to position [176, 359]
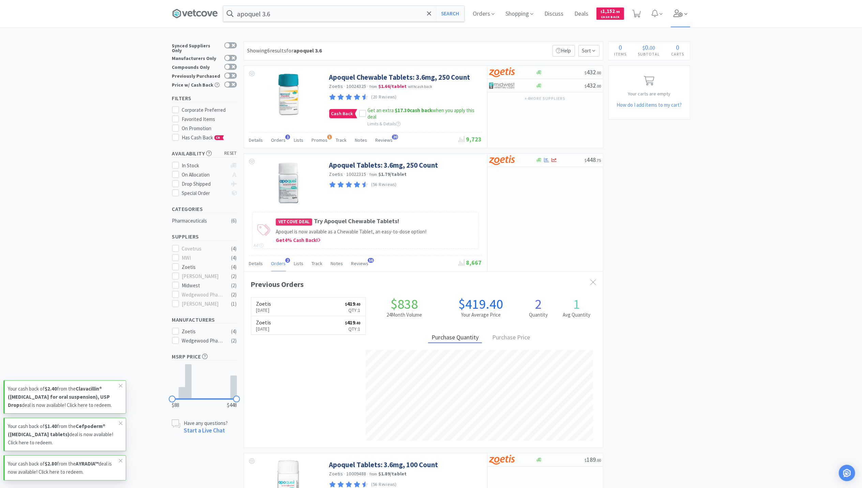
click at [688, 16] on icon at bounding box center [686, 14] width 3 height 6
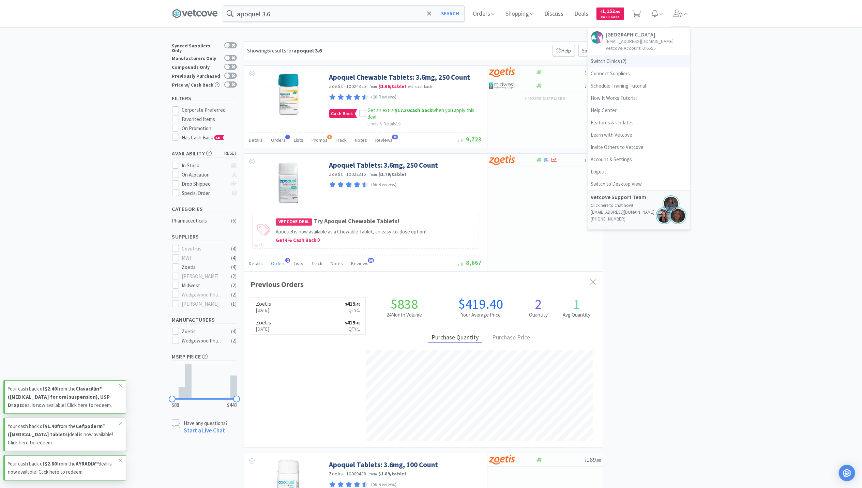
click at [621, 67] on span "Switch Clinics ( 2 )" at bounding box center [639, 61] width 102 height 12
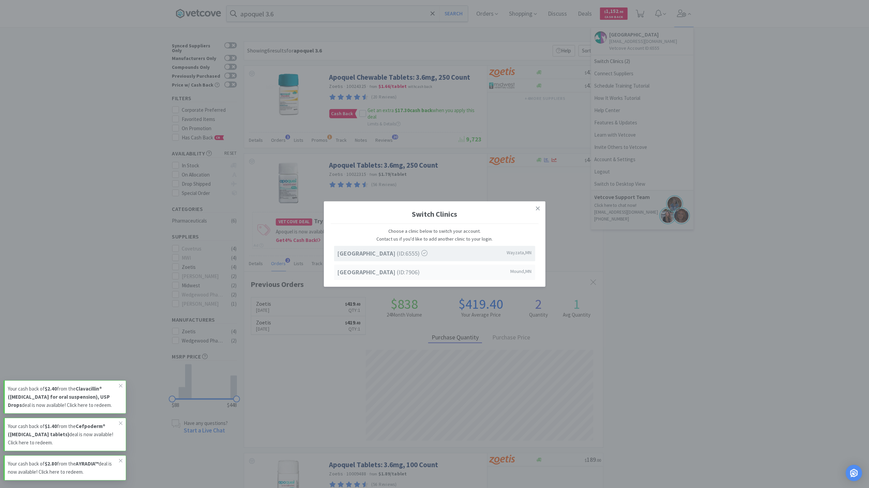
click at [370, 273] on strong "[GEOGRAPHIC_DATA]" at bounding box center [368, 272] width 60 height 8
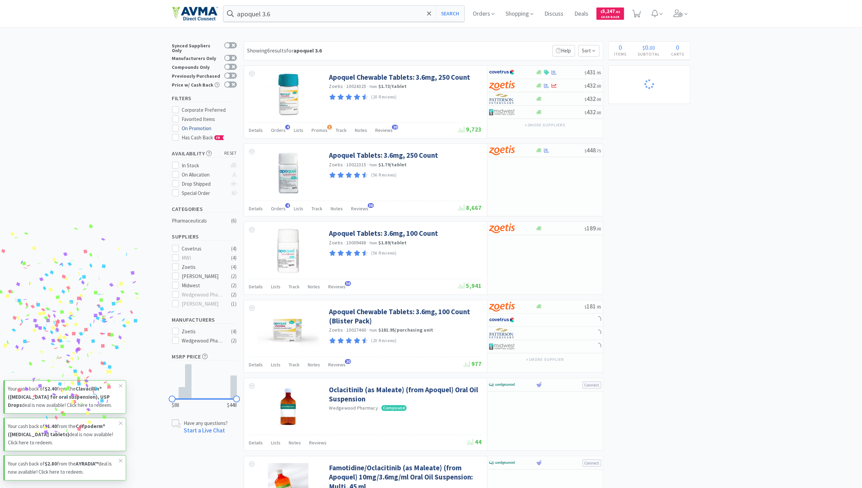
select select "3"
select select "10"
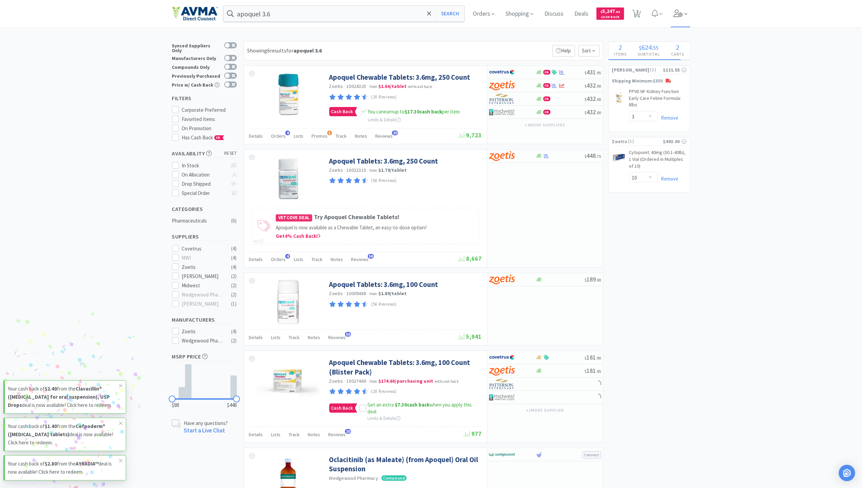
click at [678, 14] on icon at bounding box center [679, 14] width 10 height 8
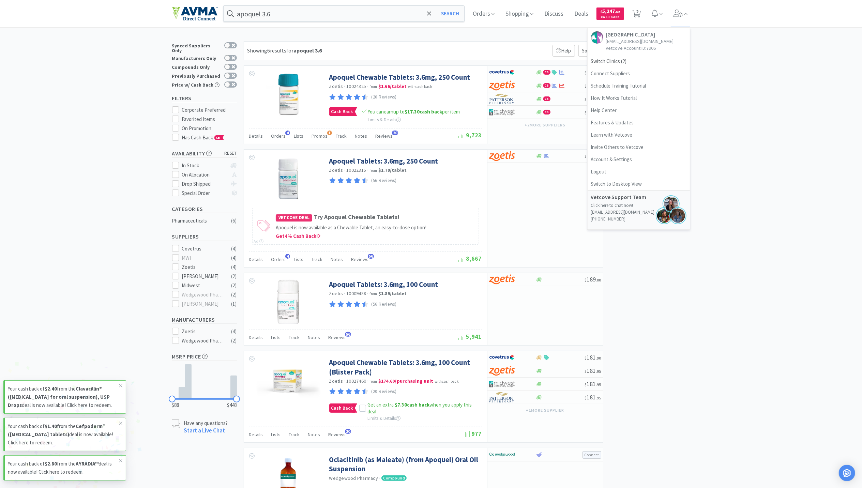
click at [802, 105] on div "× Filter Results Synced Suppliers Only Manufacturers Only Compounds Only Previo…" at bounding box center [431, 331] width 862 height 581
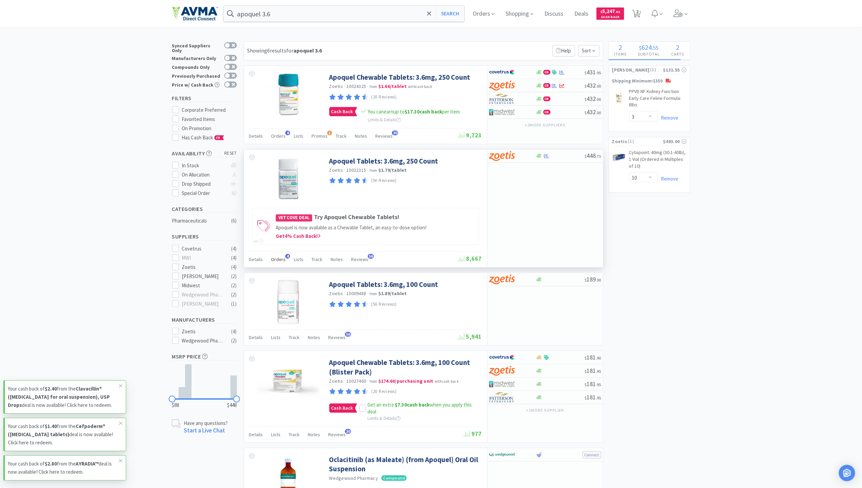
click at [278, 263] on span "Orders" at bounding box center [278, 259] width 15 height 6
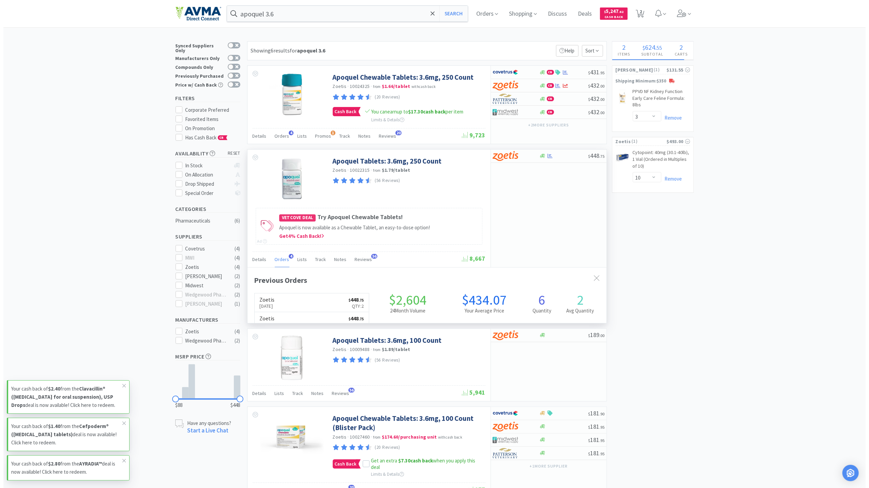
scroll to position [176, 359]
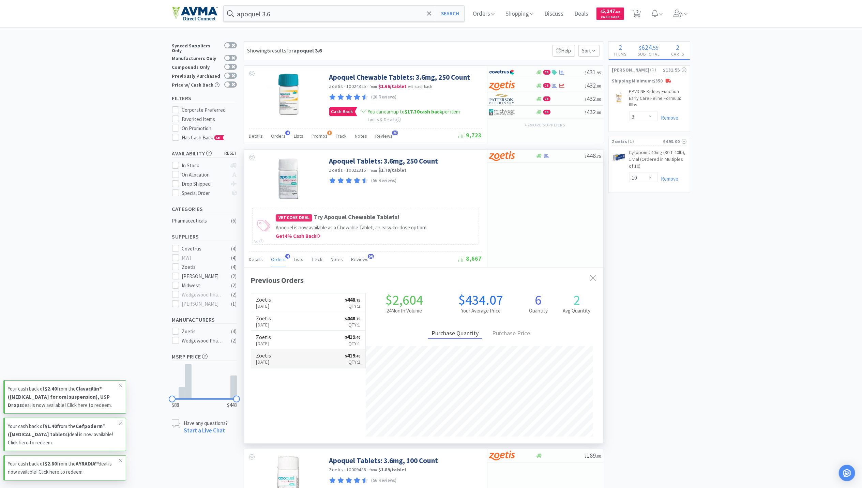
click at [271, 364] on p "Dec 11th, 2024" at bounding box center [263, 362] width 15 height 8
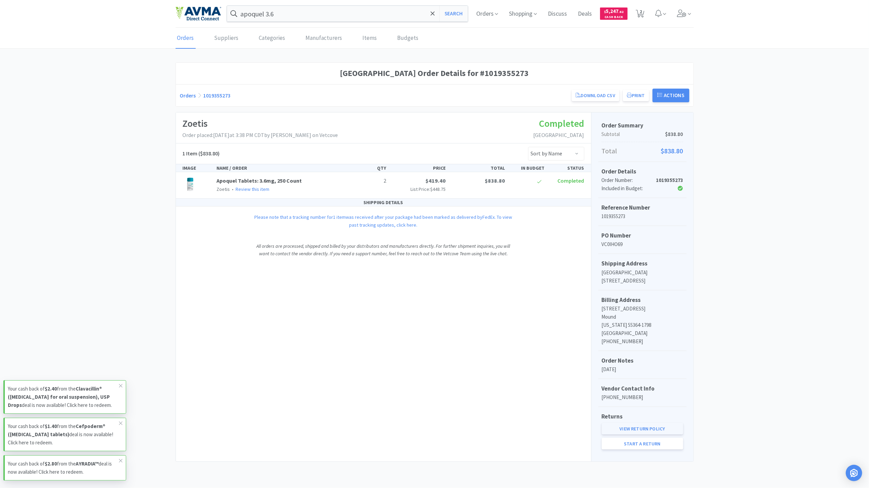
click at [645, 423] on link "View Return Policy" at bounding box center [643, 429] width 82 height 12
click at [678, 16] on icon at bounding box center [682, 14] width 10 height 8
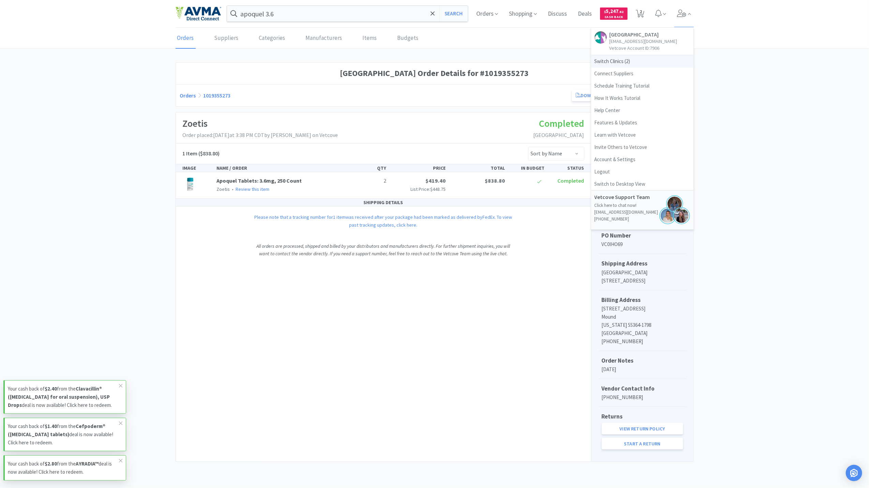
click at [602, 62] on span "Switch Clinics ( 2 )" at bounding box center [642, 61] width 102 height 12
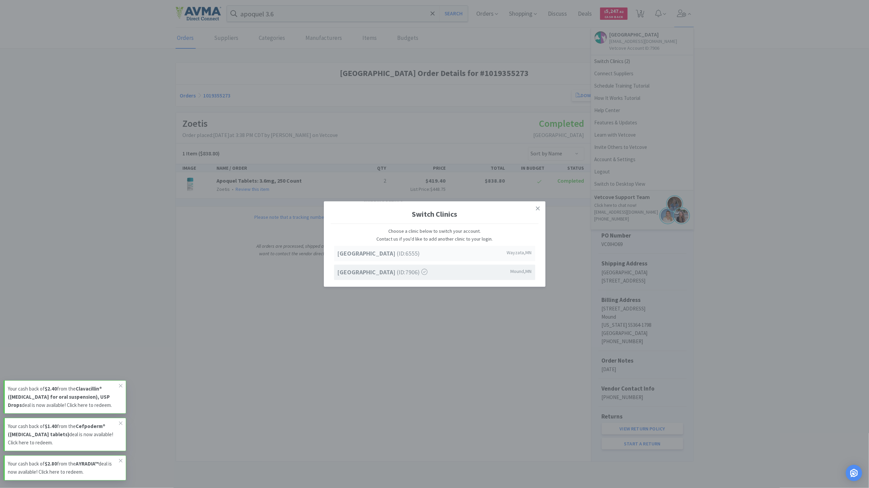
click at [375, 257] on strong "[GEOGRAPHIC_DATA]" at bounding box center [368, 254] width 60 height 8
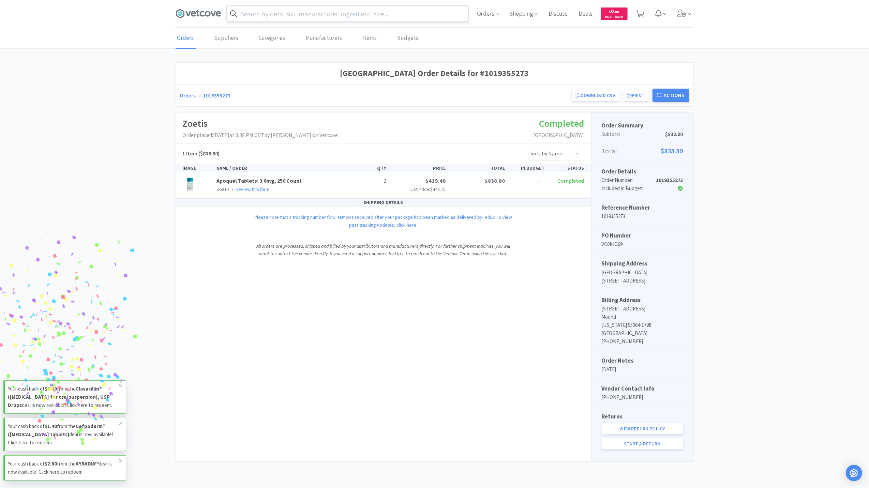
click at [307, 16] on input "text" at bounding box center [348, 14] width 242 height 16
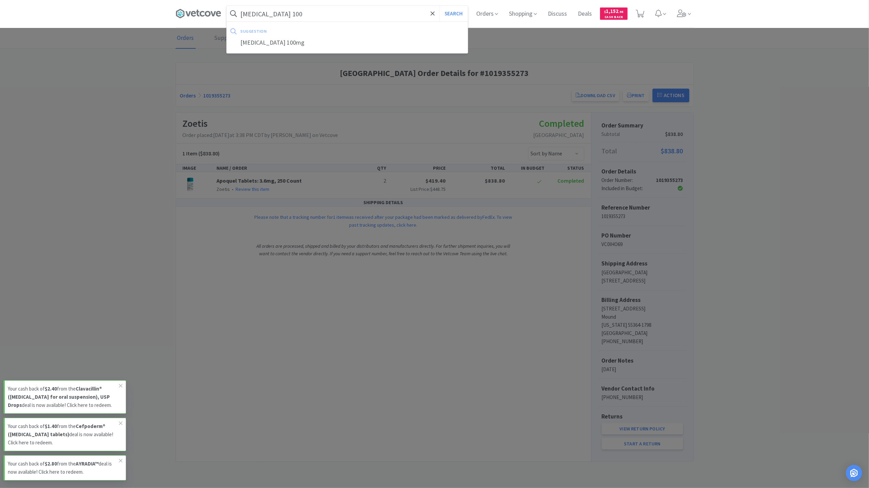
type input "carprofen 100"
click at [440, 6] on button "Search" at bounding box center [454, 14] width 28 height 16
